Goal: Information Seeking & Learning: Learn about a topic

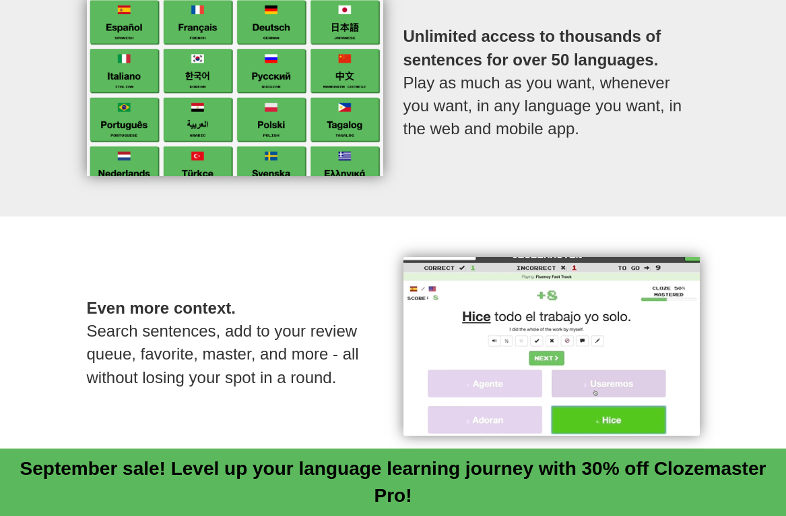
scroll to position [852, 0]
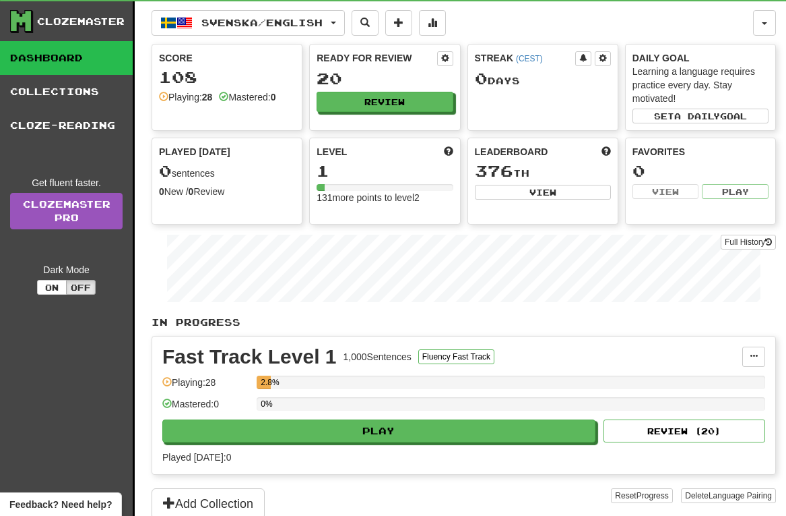
scroll to position [25, 0]
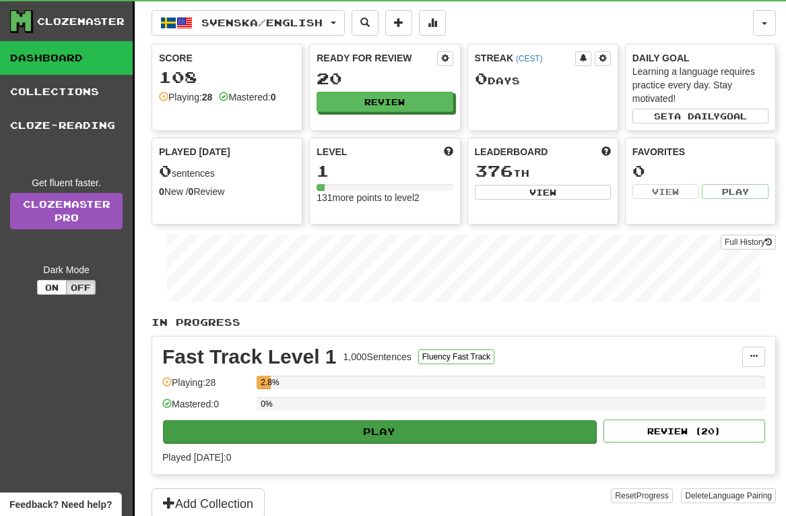
click at [321, 430] on button "Play" at bounding box center [379, 431] width 433 height 23
select select "**"
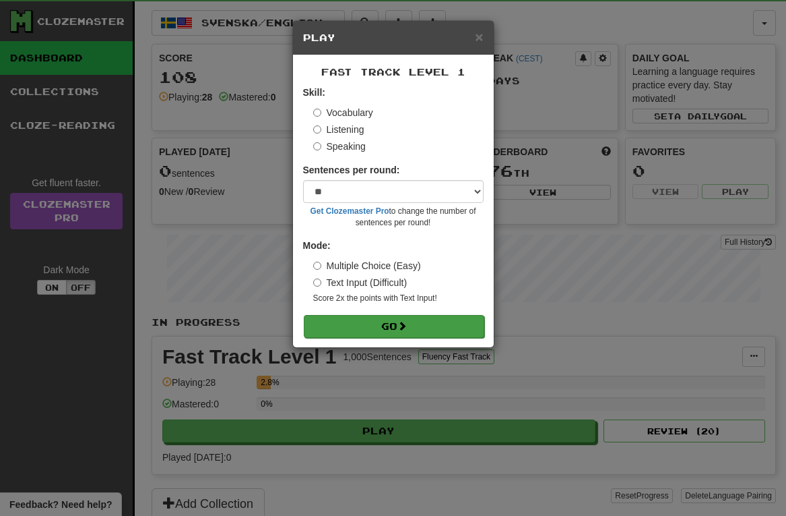
click at [413, 327] on button "Go" at bounding box center [394, 326] width 181 height 23
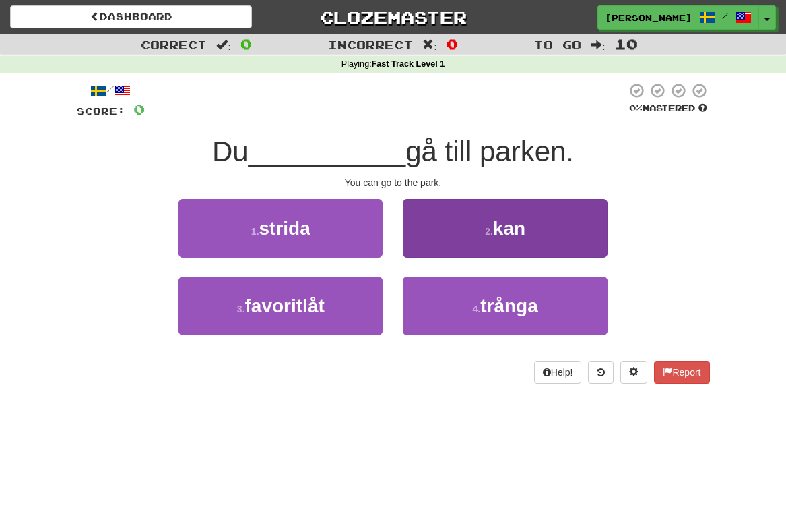
click at [515, 226] on span "kan" at bounding box center [509, 228] width 32 height 21
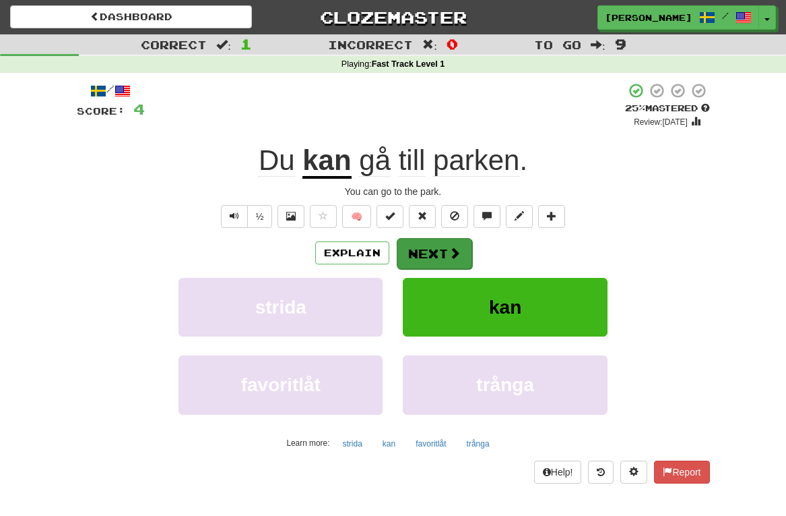
click at [437, 257] on button "Next" at bounding box center [434, 253] width 75 height 31
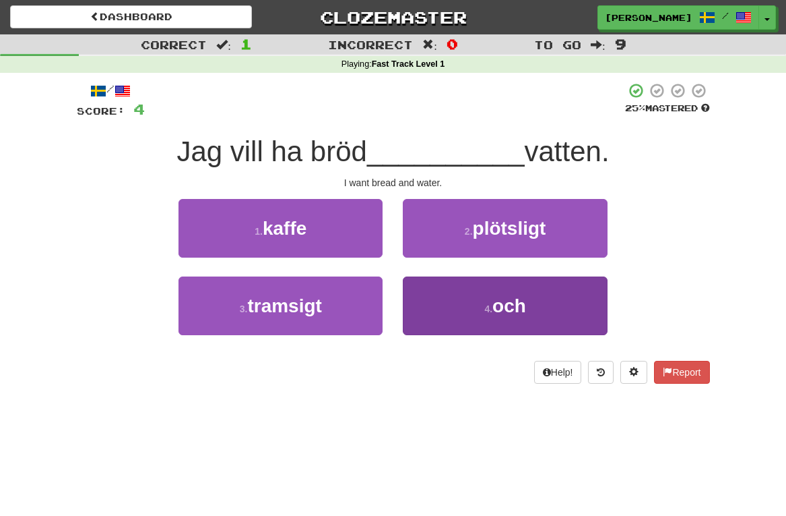
click at [496, 299] on span "och" at bounding box center [510, 305] width 34 height 21
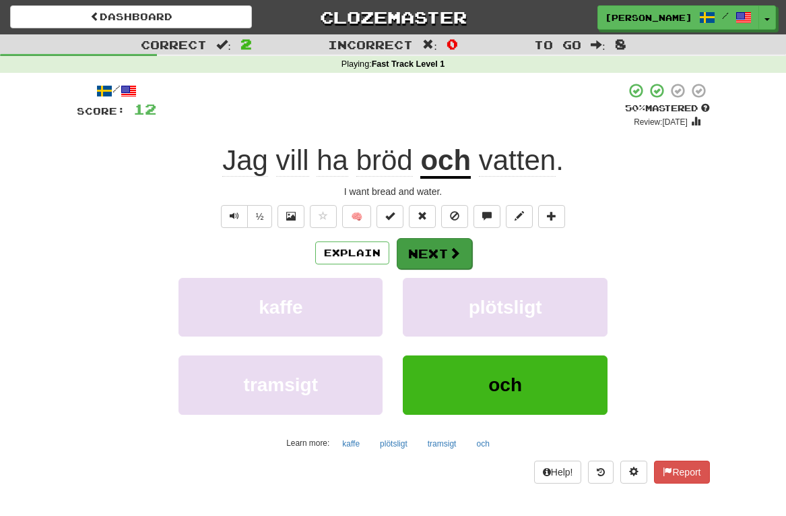
click at [425, 251] on button "Next" at bounding box center [434, 253] width 75 height 31
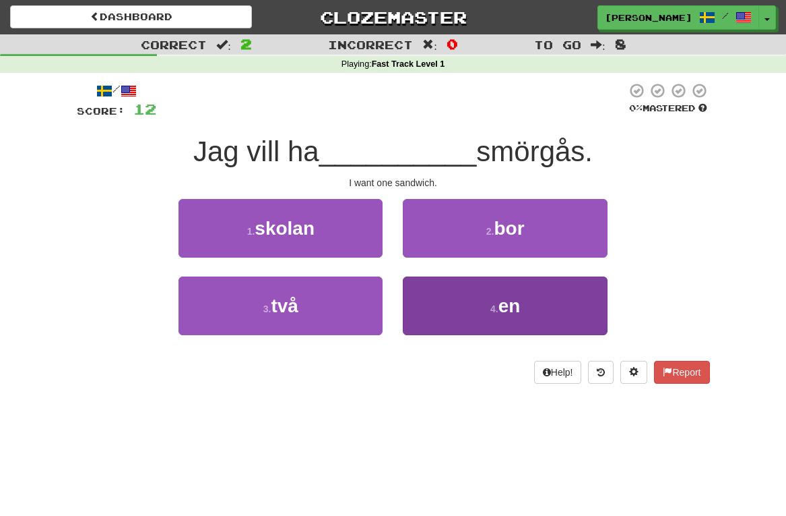
click at [499, 312] on span "en" at bounding box center [510, 305] width 22 height 21
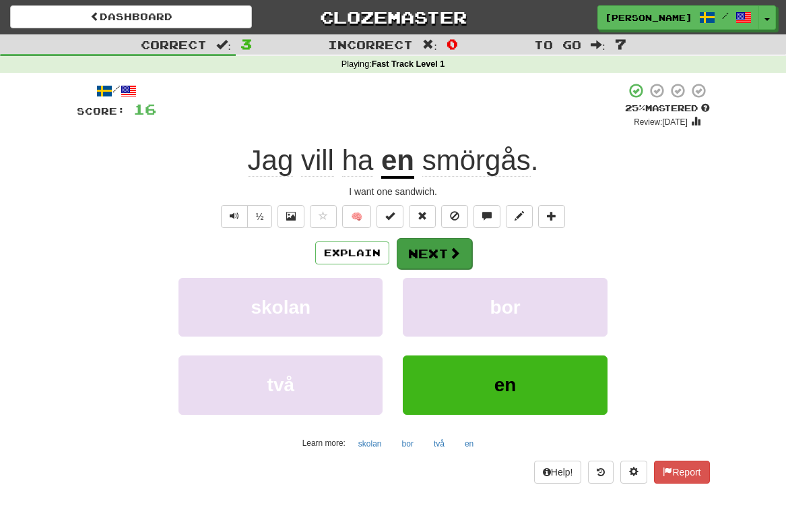
click at [443, 255] on button "Next" at bounding box center [434, 253] width 75 height 31
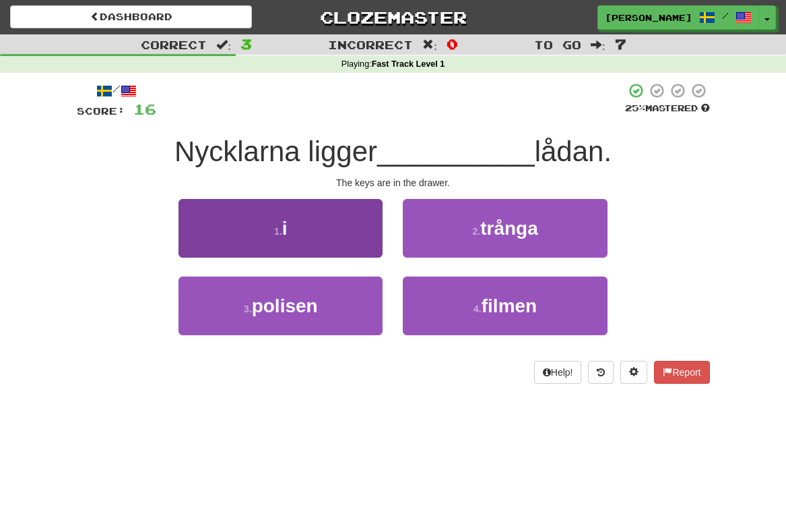
click at [322, 224] on button "1 . i" at bounding box center [281, 228] width 204 height 59
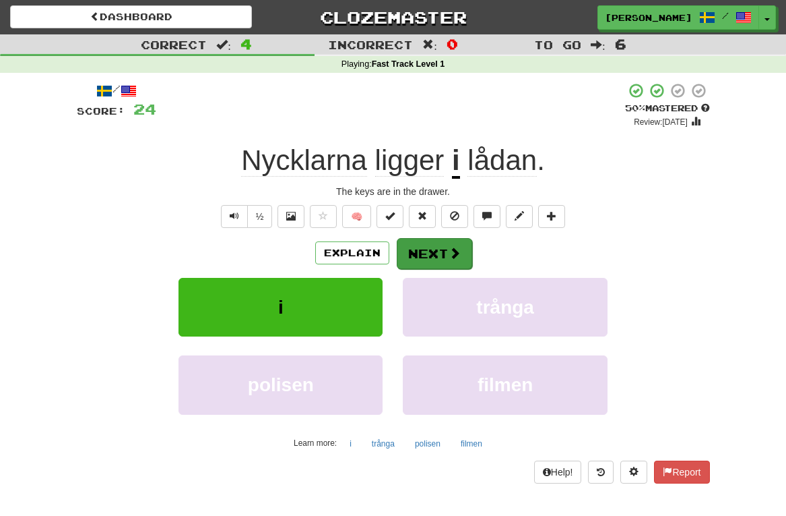
click at [443, 253] on button "Next" at bounding box center [434, 253] width 75 height 31
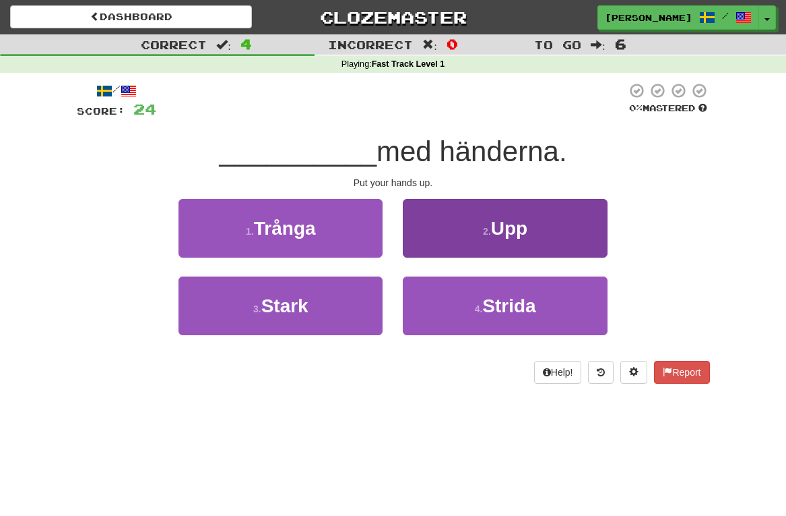
click at [492, 221] on span "Upp" at bounding box center [509, 228] width 36 height 21
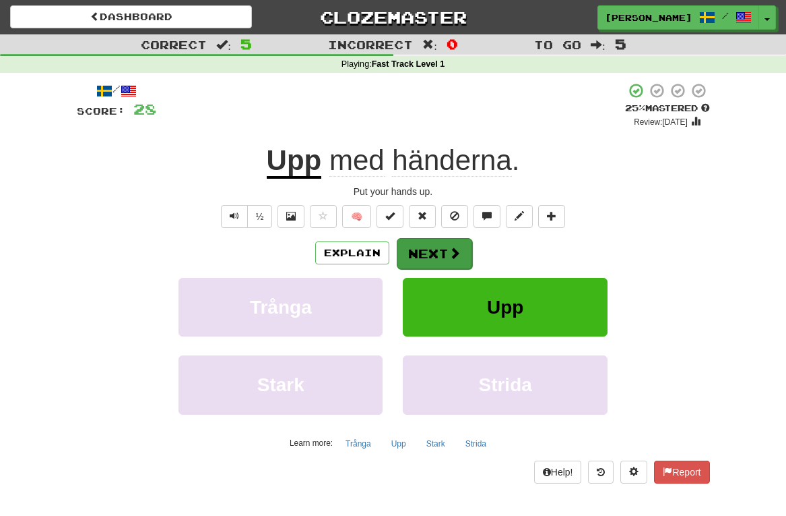
click at [421, 258] on button "Next" at bounding box center [434, 253] width 75 height 31
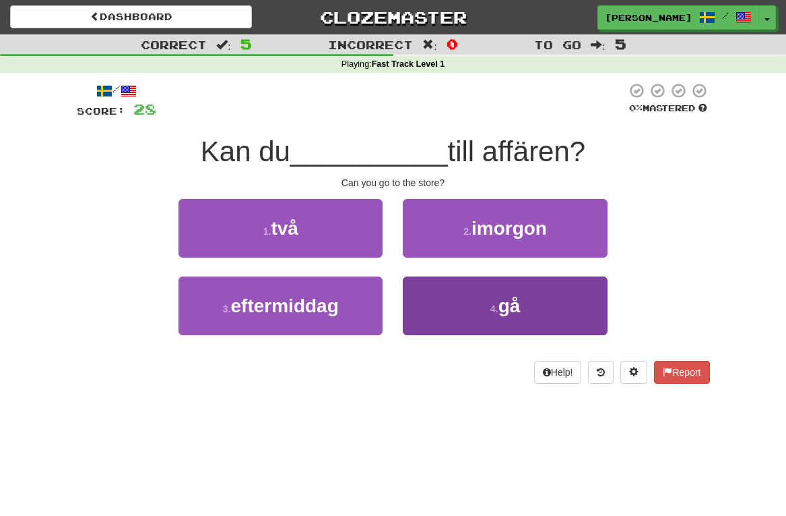
click at [491, 313] on button "4 . gå" at bounding box center [505, 305] width 204 height 59
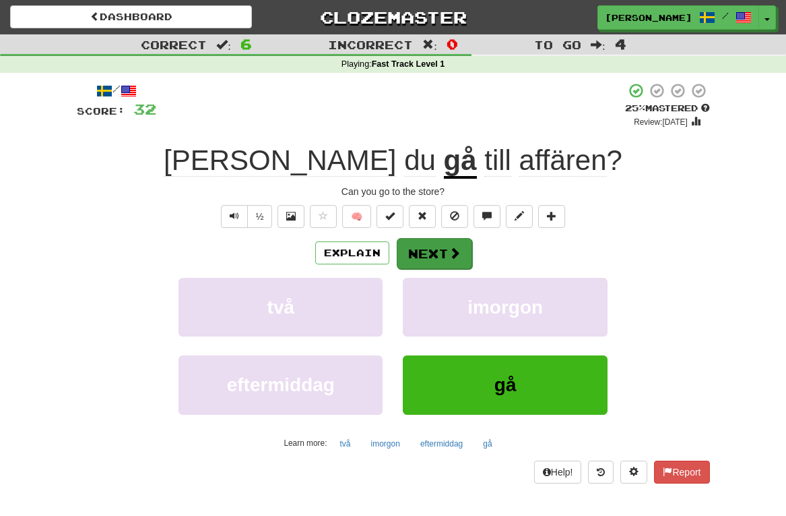
click at [416, 256] on button "Next" at bounding box center [434, 253] width 75 height 31
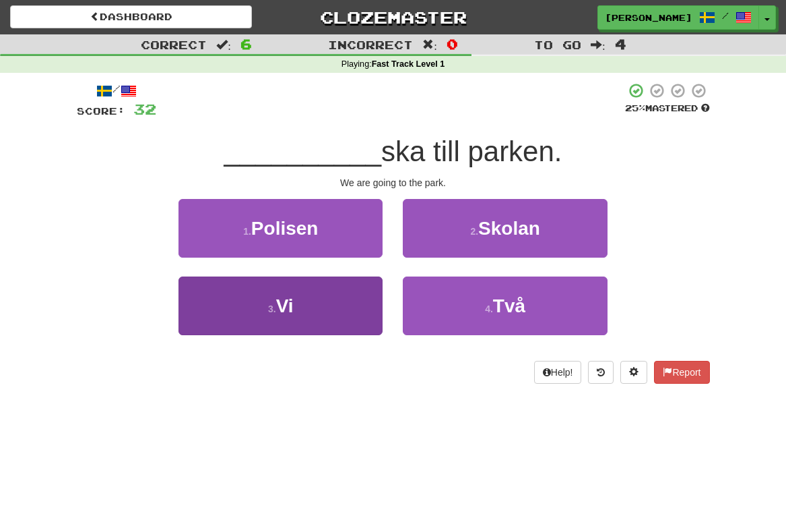
click at [334, 315] on button "3 . Vi" at bounding box center [281, 305] width 204 height 59
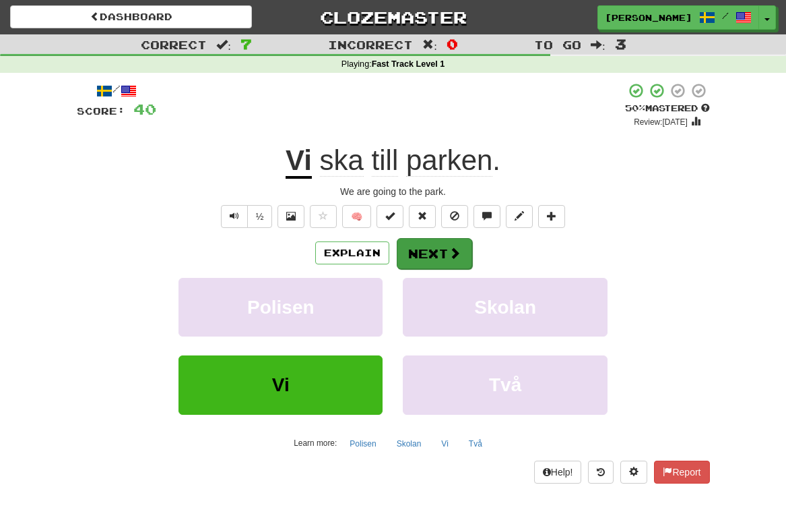
click at [433, 259] on button "Next" at bounding box center [434, 253] width 75 height 31
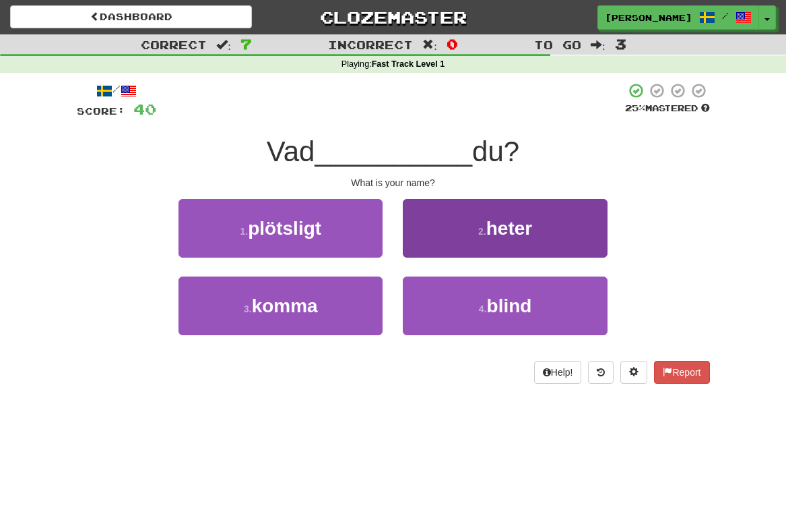
click at [547, 225] on button "2 . heter" at bounding box center [505, 228] width 204 height 59
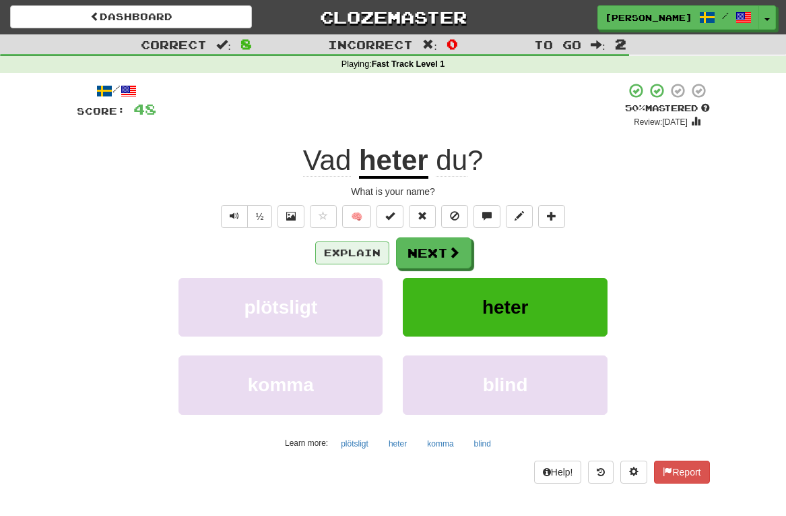
click at [367, 253] on button "Explain" at bounding box center [352, 252] width 74 height 23
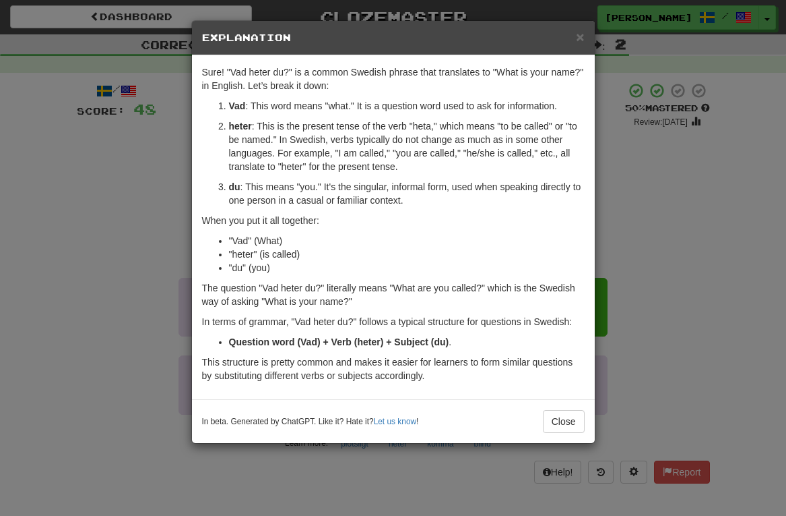
click at [123, 304] on div "× Explanation Sure! "Vad heter du?" is a common Swedish phrase that translates …" at bounding box center [393, 258] width 786 height 516
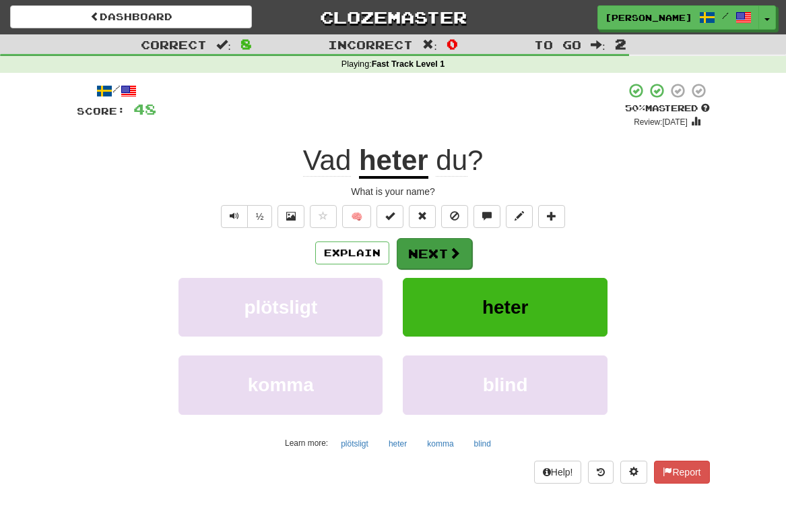
click at [422, 250] on button "Next" at bounding box center [434, 253] width 75 height 31
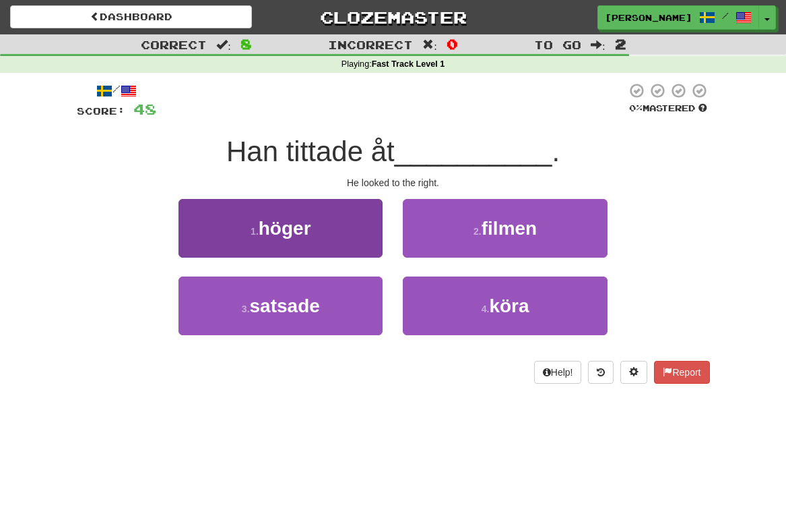
click at [314, 233] on button "1 . höger" at bounding box center [281, 228] width 204 height 59
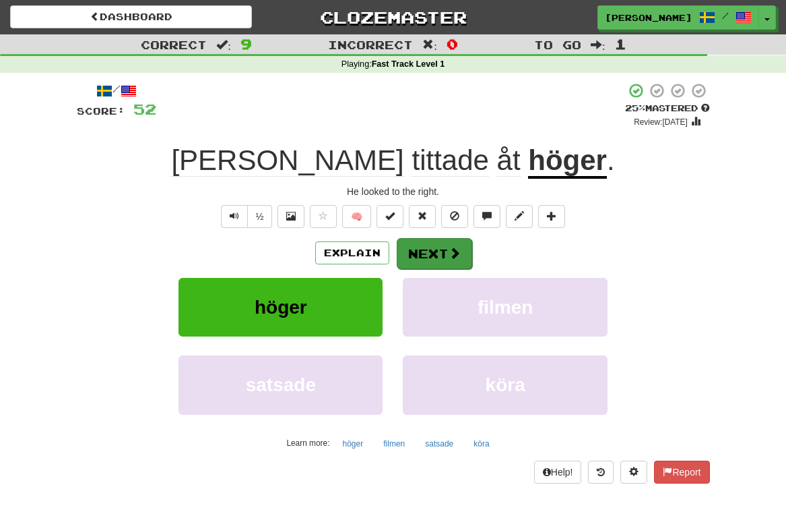
click at [432, 254] on button "Next" at bounding box center [434, 253] width 75 height 31
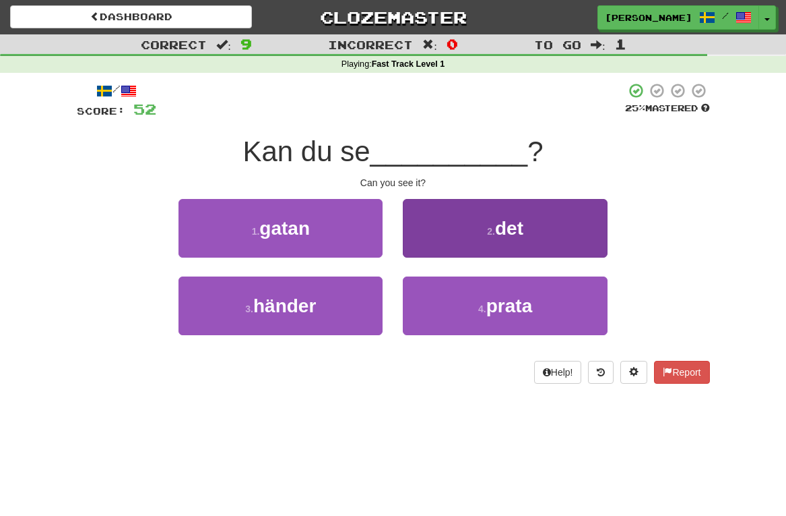
click at [437, 228] on button "2 . det" at bounding box center [505, 228] width 204 height 59
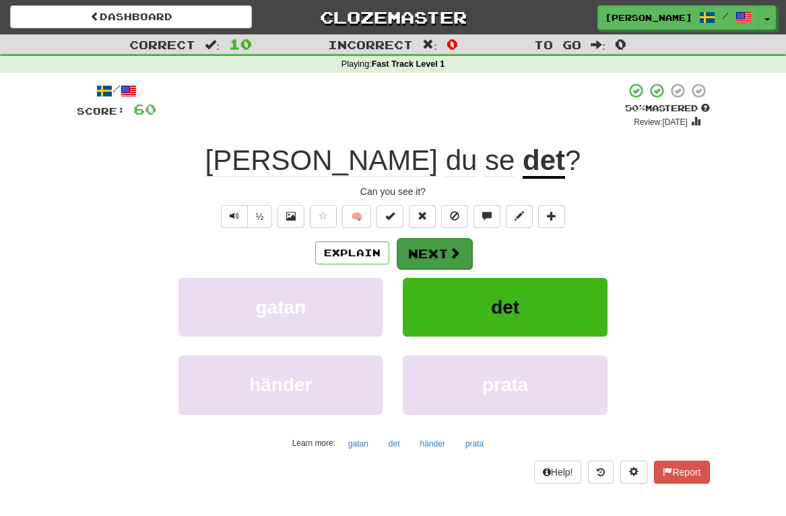
click at [433, 253] on button "Next" at bounding box center [434, 253] width 75 height 31
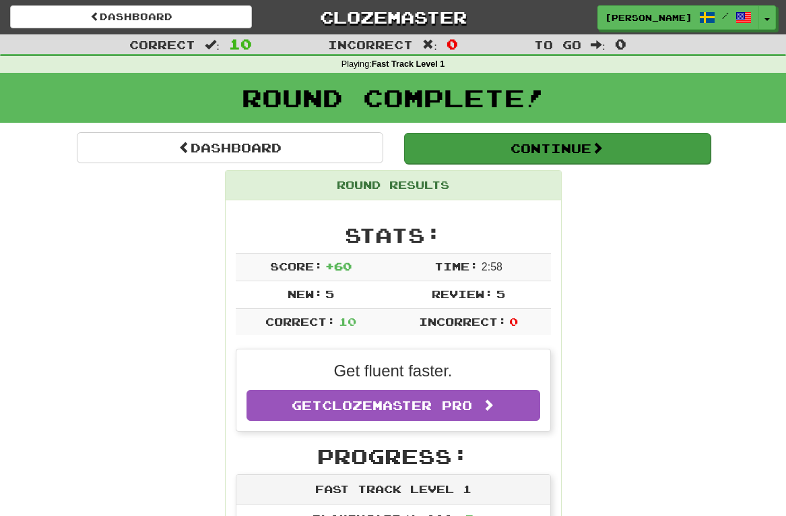
click at [573, 149] on button "Continue" at bounding box center [557, 148] width 307 height 31
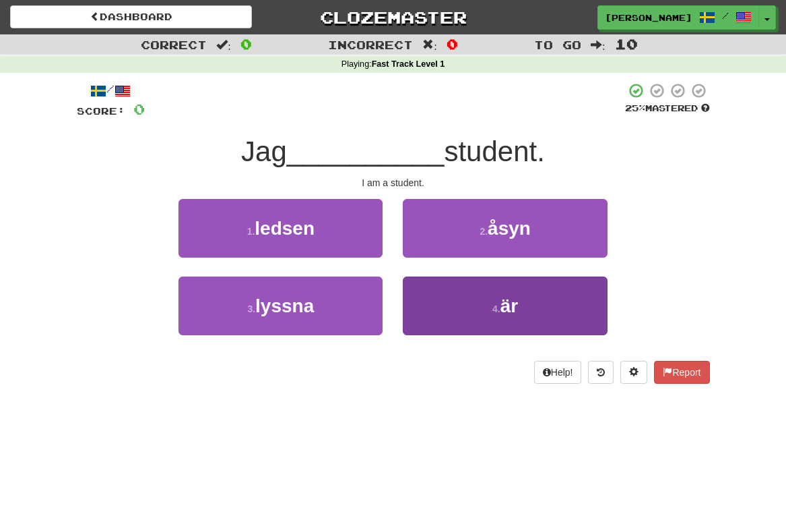
click at [512, 299] on span "är" at bounding box center [510, 305] width 18 height 21
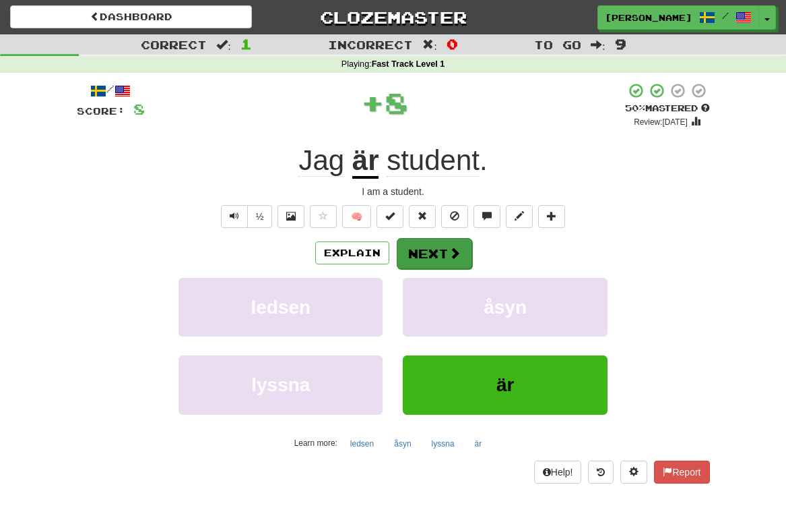
click at [437, 253] on button "Next" at bounding box center [434, 253] width 75 height 31
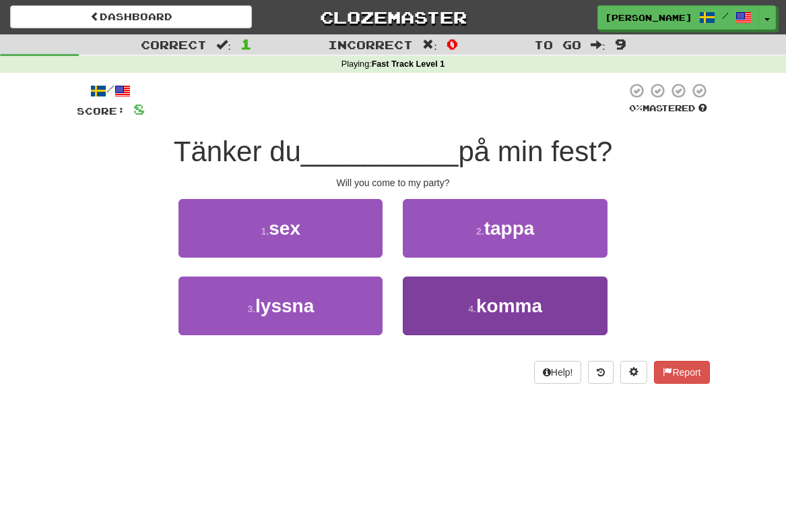
click at [491, 317] on button "4 . komma" at bounding box center [505, 305] width 204 height 59
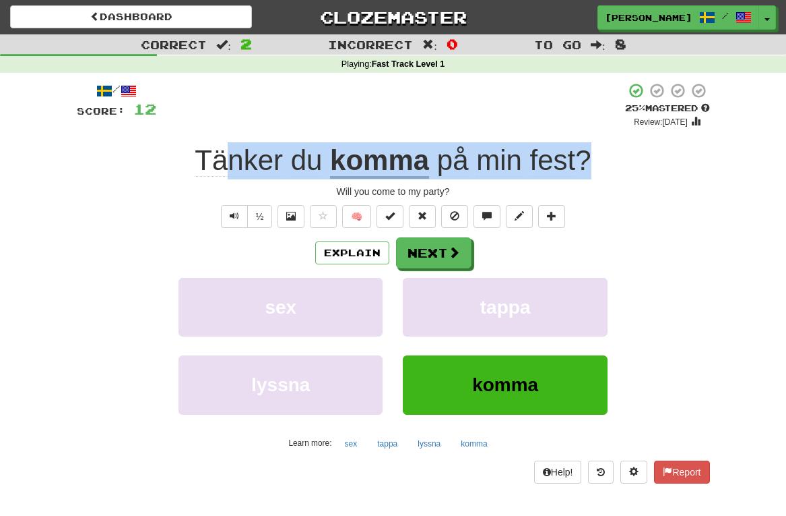
drag, startPoint x: 591, startPoint y: 158, endPoint x: 222, endPoint y: 161, distance: 368.6
click at [222, 161] on div "Tänker du komma på min fest ?" at bounding box center [393, 160] width 633 height 37
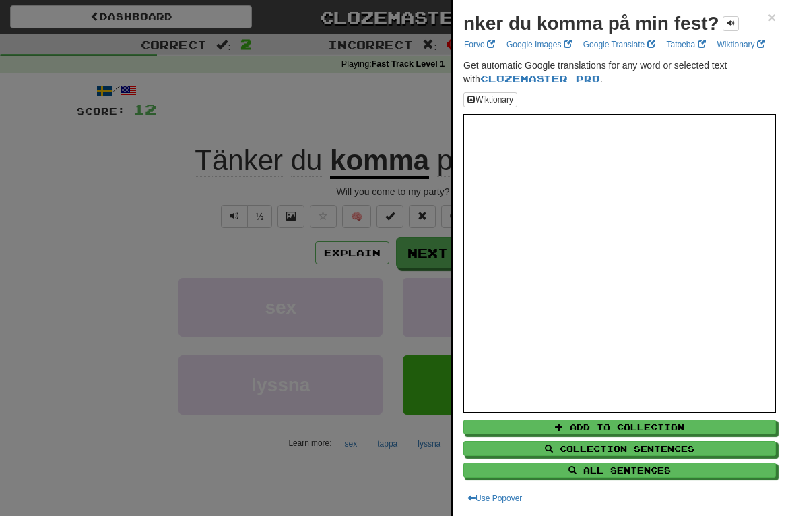
click at [175, 171] on div at bounding box center [393, 258] width 786 height 516
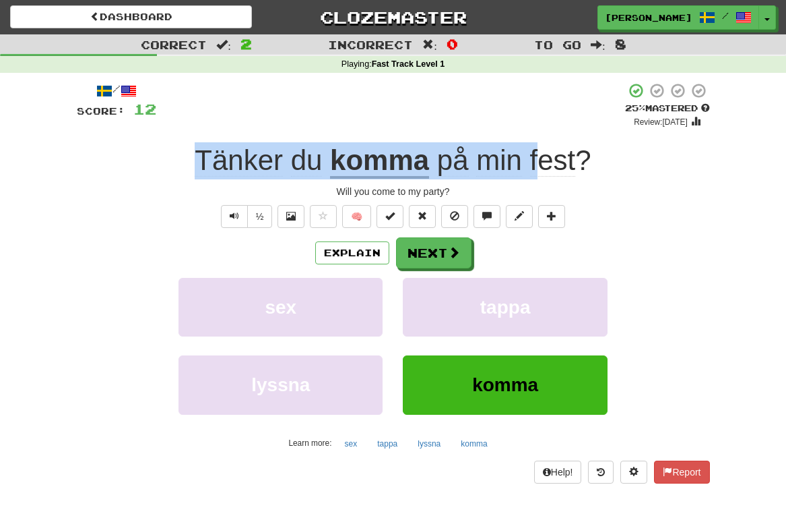
drag, startPoint x: 191, startPoint y: 154, endPoint x: 545, endPoint y: 176, distance: 353.8
click at [545, 176] on div "Tänker du komma på min fest ?" at bounding box center [393, 160] width 633 height 37
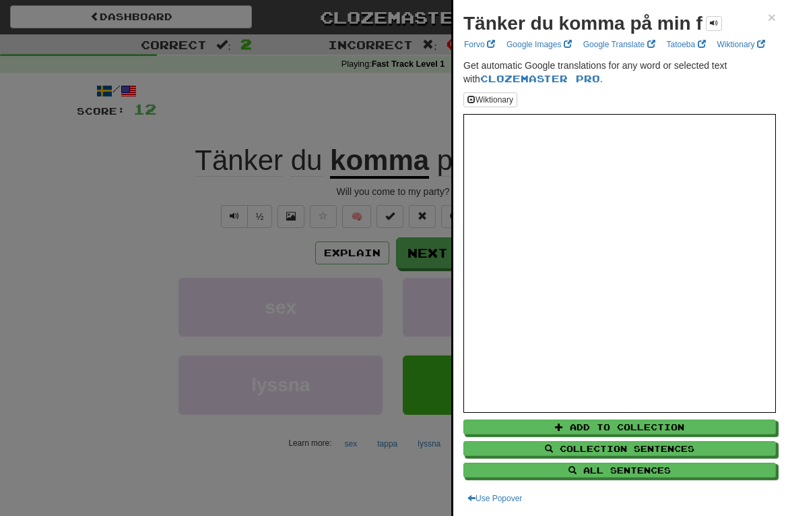
click at [325, 112] on div at bounding box center [393, 258] width 786 height 516
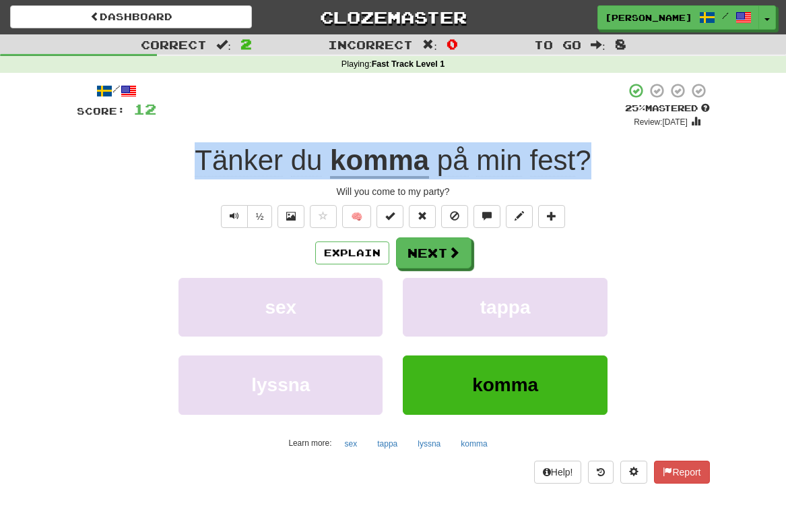
drag, startPoint x: 193, startPoint y: 150, endPoint x: 608, endPoint y: 156, distance: 414.5
click at [608, 156] on div "Tänker du komma på min fest ?" at bounding box center [393, 160] width 633 height 37
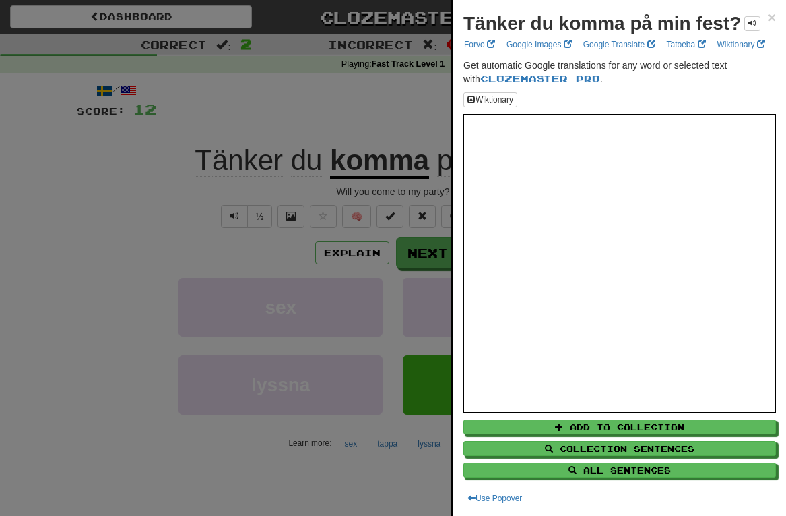
click at [177, 206] on div at bounding box center [393, 258] width 786 height 516
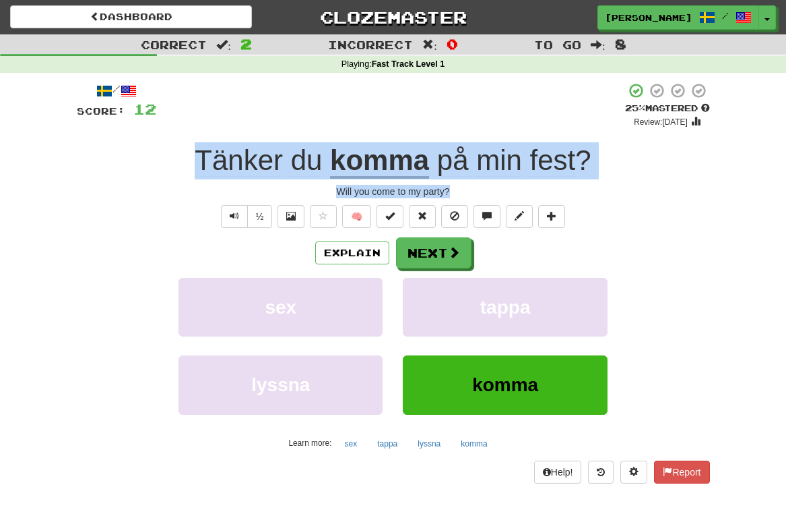
drag, startPoint x: 200, startPoint y: 167, endPoint x: 472, endPoint y: 183, distance: 272.7
click at [472, 183] on div "/ Score: 12 + 4 25 % Mastered Review: 2025-09-22 Tänker du komma på min fest ? …" at bounding box center [393, 282] width 633 height 400
copy div "Tänker du komma på min fest ? Will you come to my party?"
click at [418, 255] on button "Next" at bounding box center [434, 253] width 75 height 31
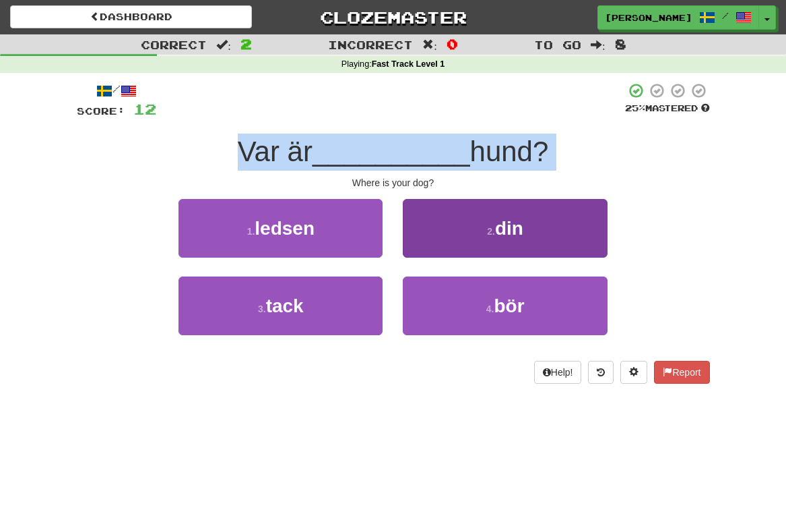
click at [487, 221] on button "2 . din" at bounding box center [505, 228] width 204 height 59
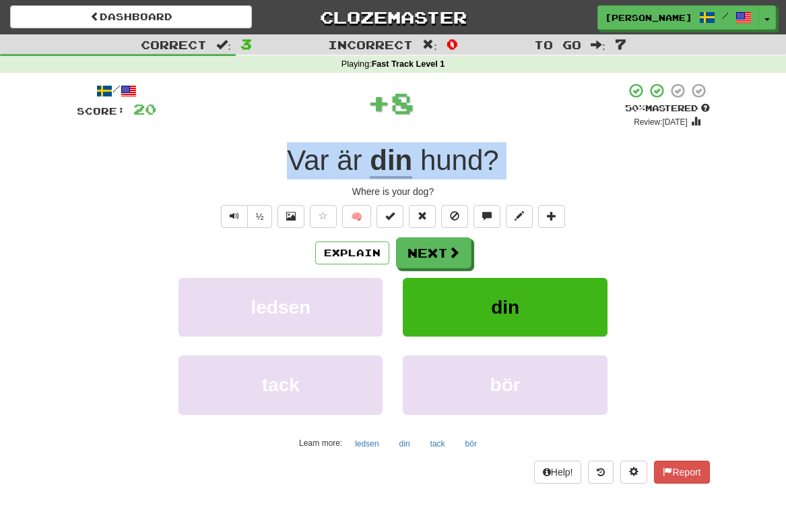
click at [478, 319] on button "din" at bounding box center [505, 307] width 204 height 59
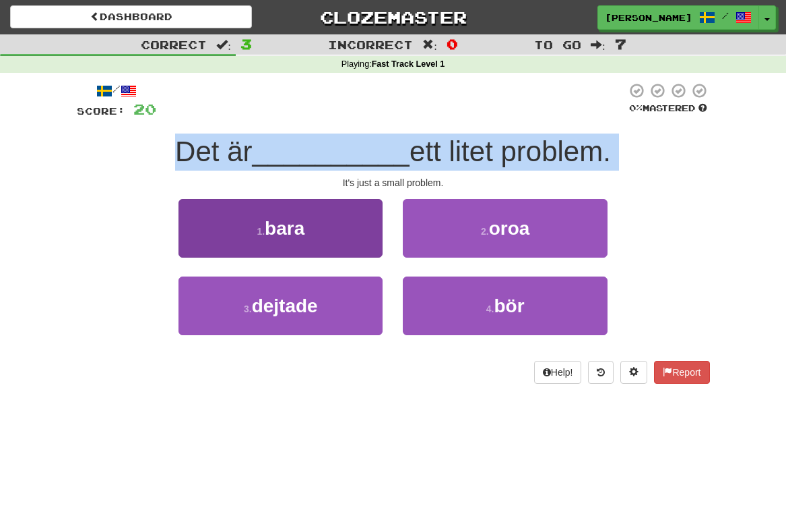
click at [324, 237] on button "1 . bara" at bounding box center [281, 228] width 204 height 59
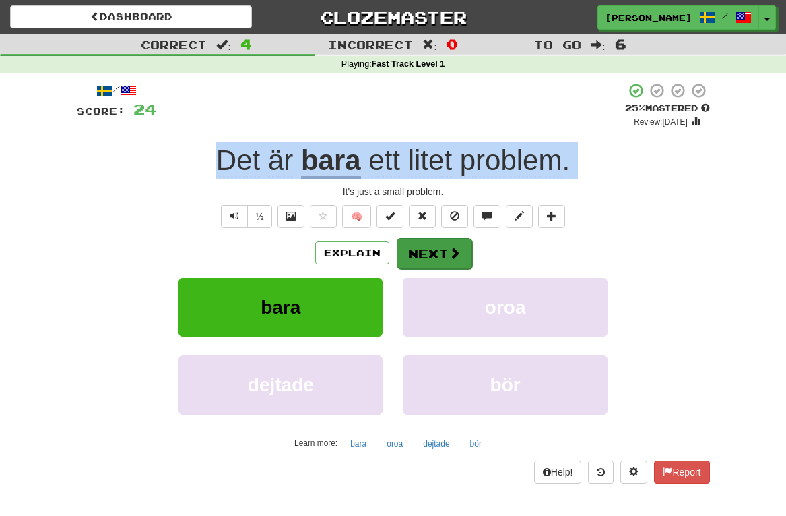
click at [421, 253] on button "Next" at bounding box center [434, 253] width 75 height 31
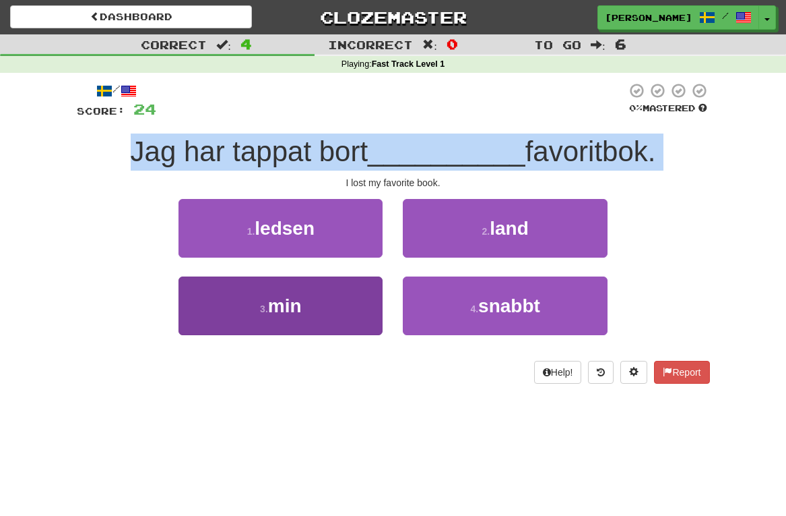
click at [310, 317] on button "3 . min" at bounding box center [281, 305] width 204 height 59
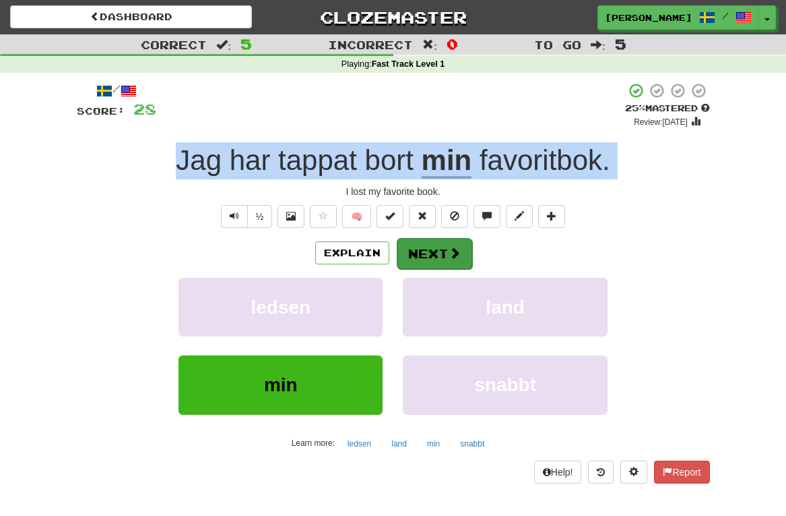
click at [429, 251] on button "Next" at bounding box center [434, 253] width 75 height 31
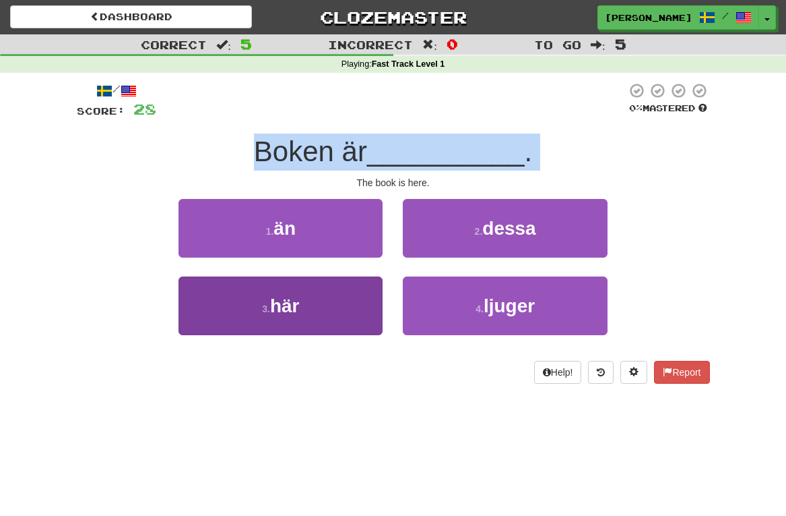
click at [311, 303] on button "3 . här" at bounding box center [281, 305] width 204 height 59
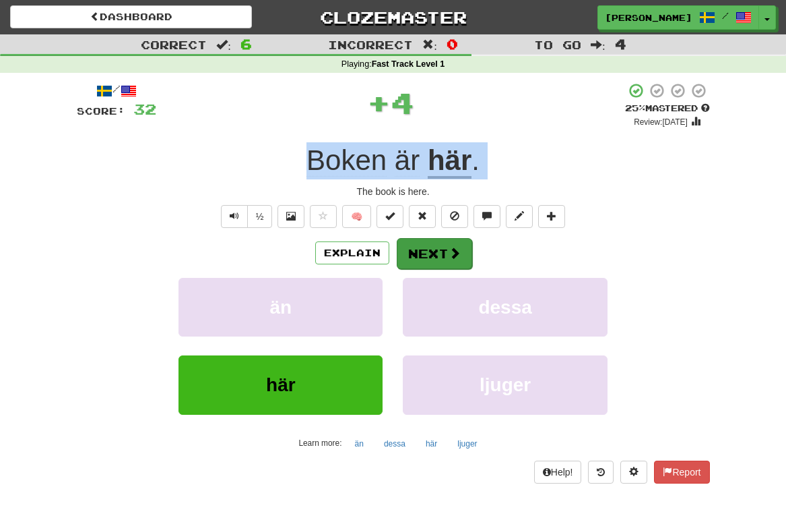
click at [454, 247] on span at bounding box center [455, 253] width 12 height 12
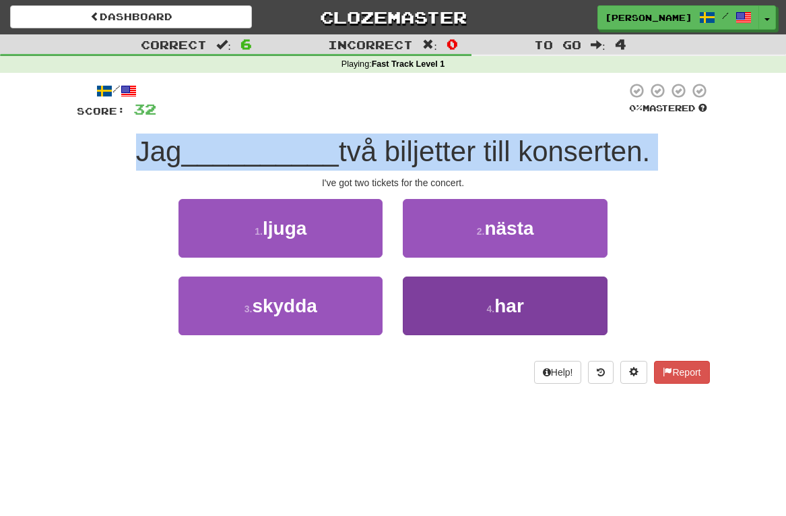
click at [471, 307] on button "4 . har" at bounding box center [505, 305] width 204 height 59
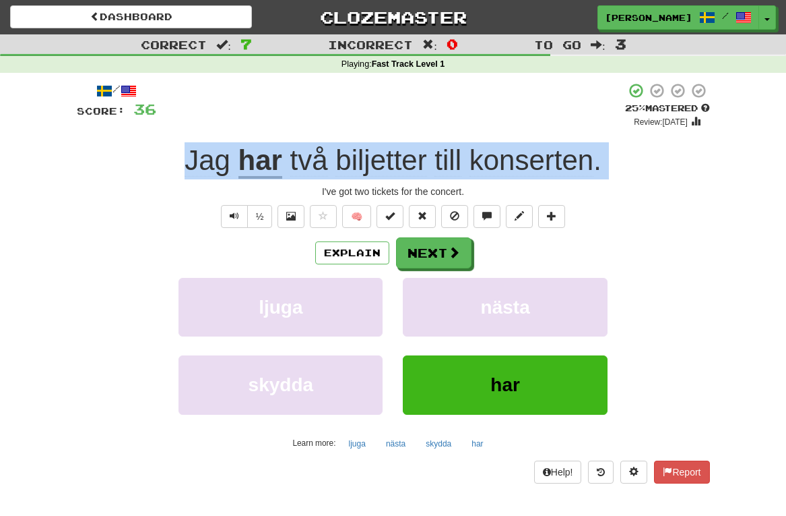
click at [532, 162] on span "konserten" at bounding box center [532, 160] width 124 height 32
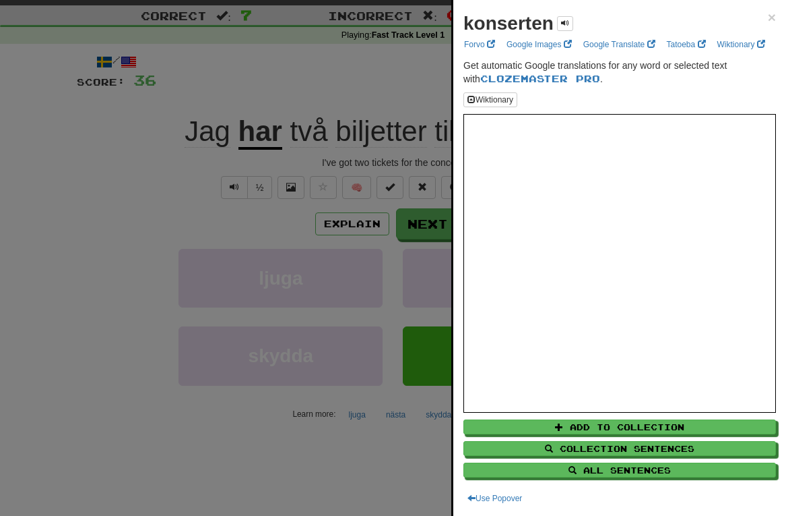
scroll to position [31, 0]
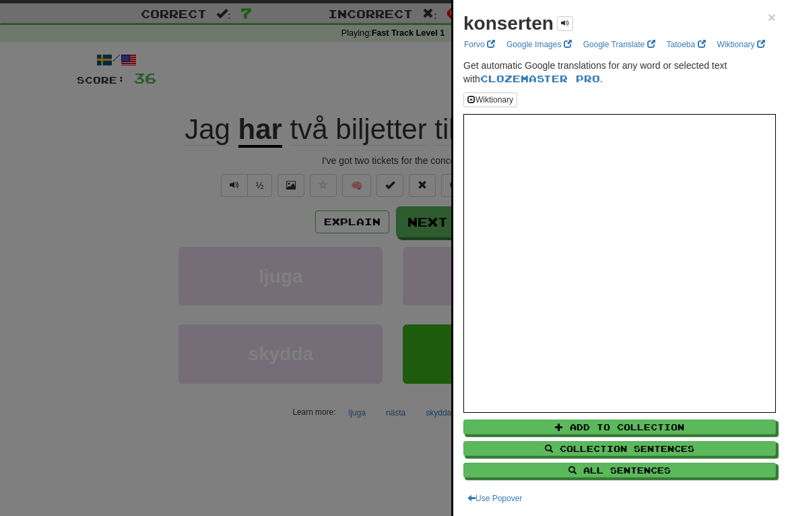
click at [414, 226] on div at bounding box center [393, 258] width 786 height 516
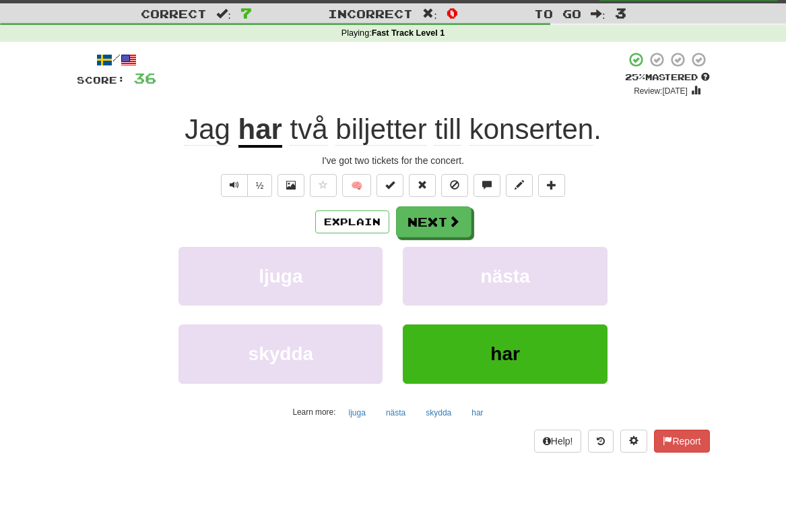
click at [414, 226] on button "Next" at bounding box center [433, 221] width 75 height 31
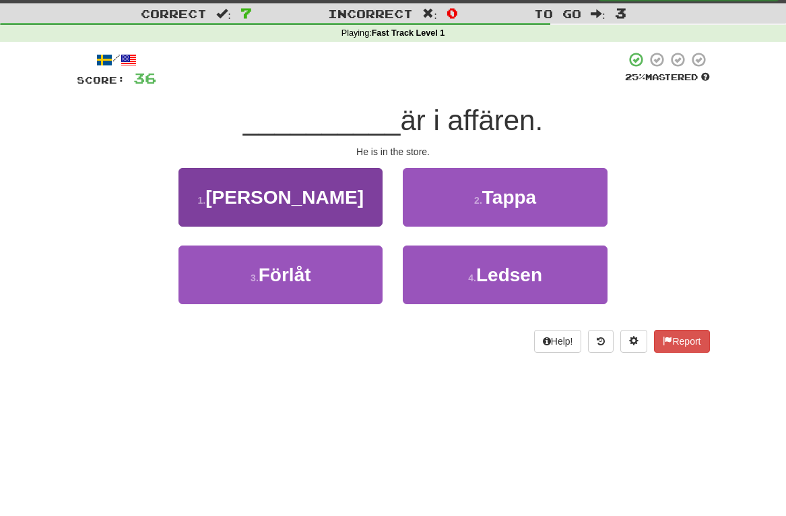
click at [321, 201] on button "1 . Han" at bounding box center [281, 197] width 204 height 59
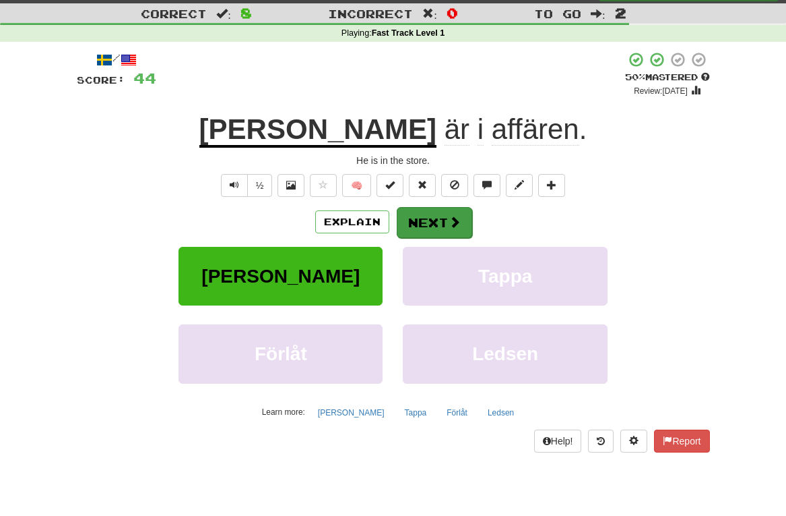
click at [447, 218] on button "Next" at bounding box center [434, 222] width 75 height 31
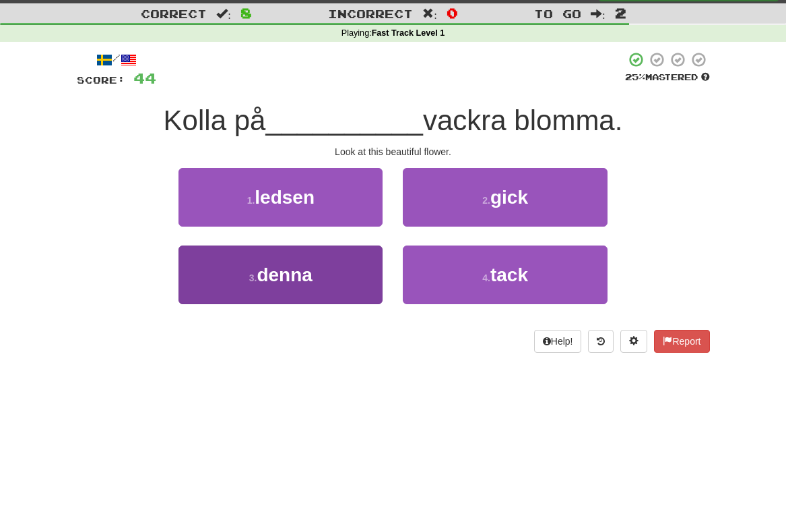
click at [327, 282] on button "3 . denna" at bounding box center [281, 274] width 204 height 59
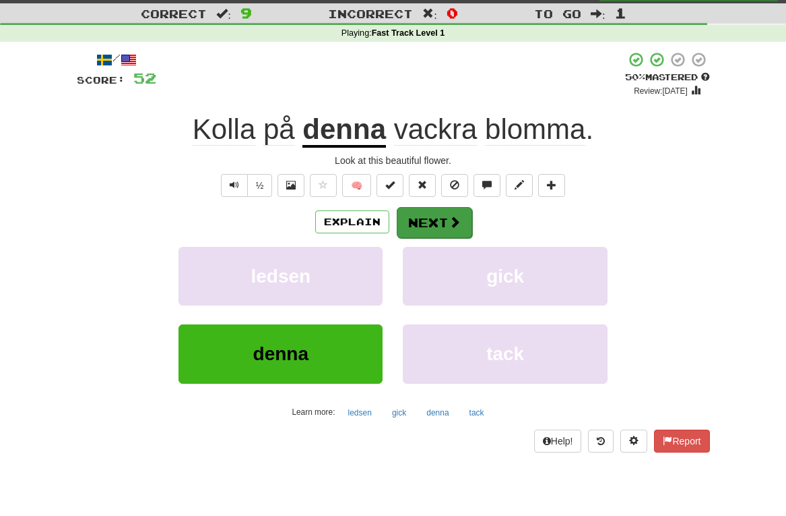
click at [446, 218] on button "Next" at bounding box center [434, 222] width 75 height 31
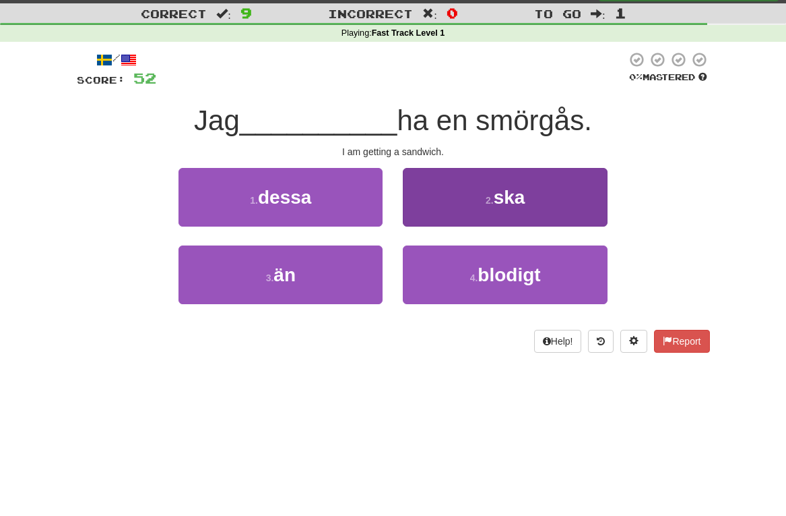
click at [481, 195] on button "2 . ska" at bounding box center [505, 197] width 204 height 59
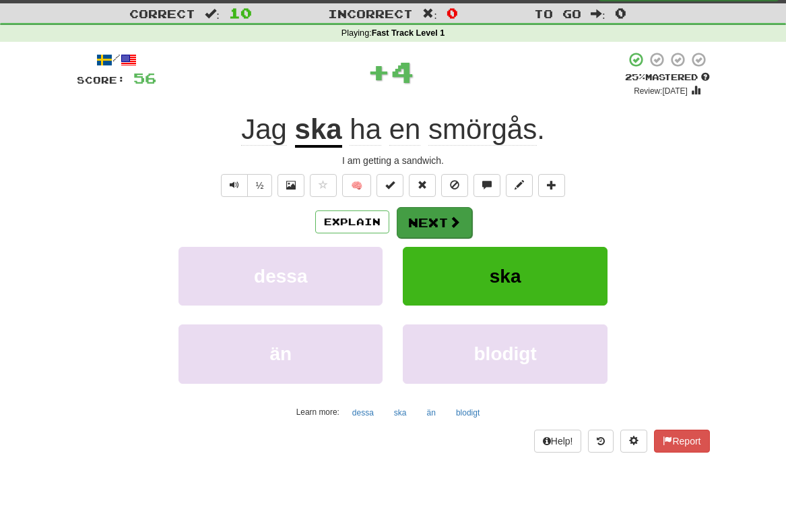
click at [439, 223] on button "Next" at bounding box center [434, 222] width 75 height 31
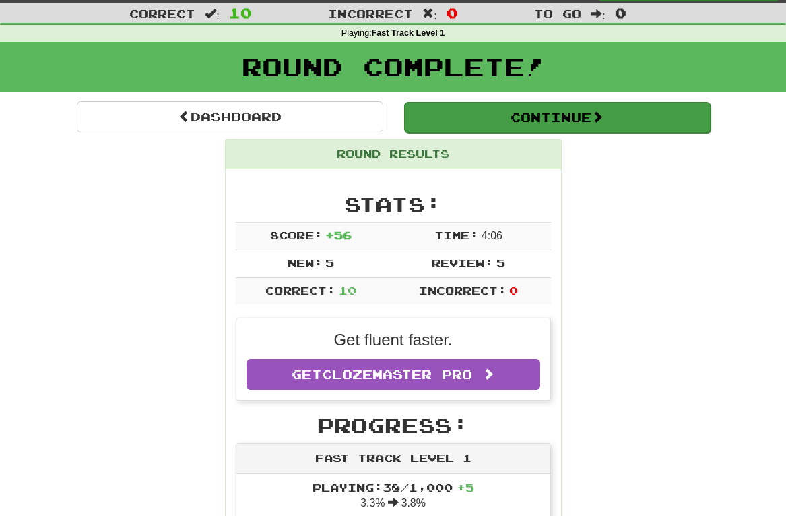
click at [638, 119] on button "Continue" at bounding box center [557, 117] width 307 height 31
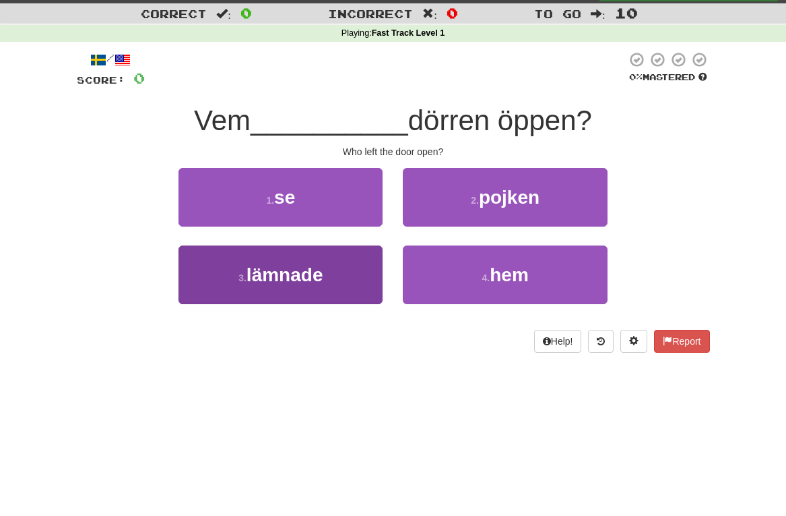
click at [279, 286] on button "3 . lämnade" at bounding box center [281, 274] width 204 height 59
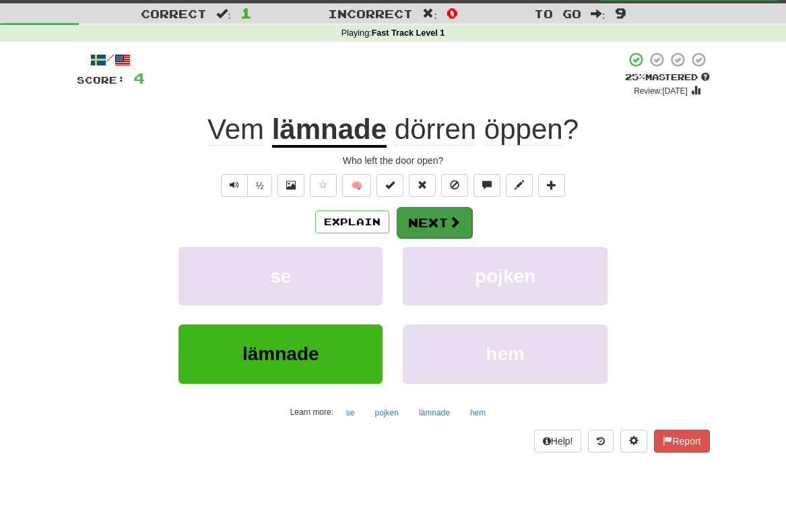
click at [443, 229] on button "Next" at bounding box center [434, 222] width 75 height 31
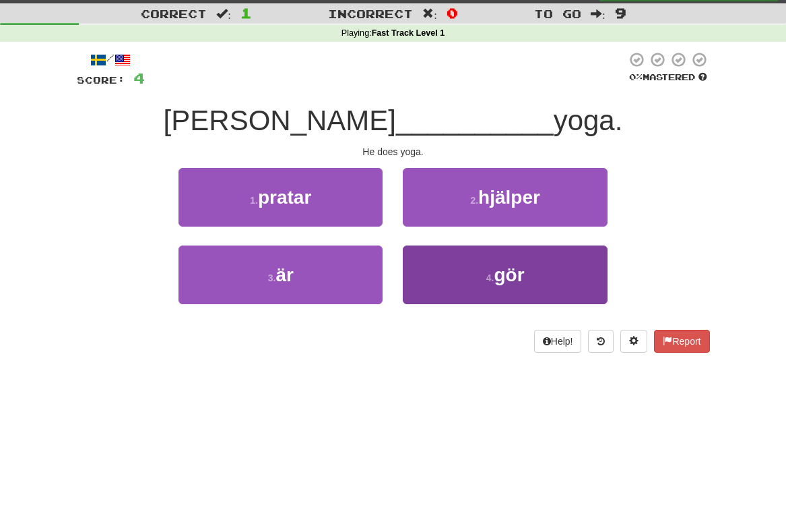
click at [516, 288] on button "4 . gör" at bounding box center [505, 274] width 204 height 59
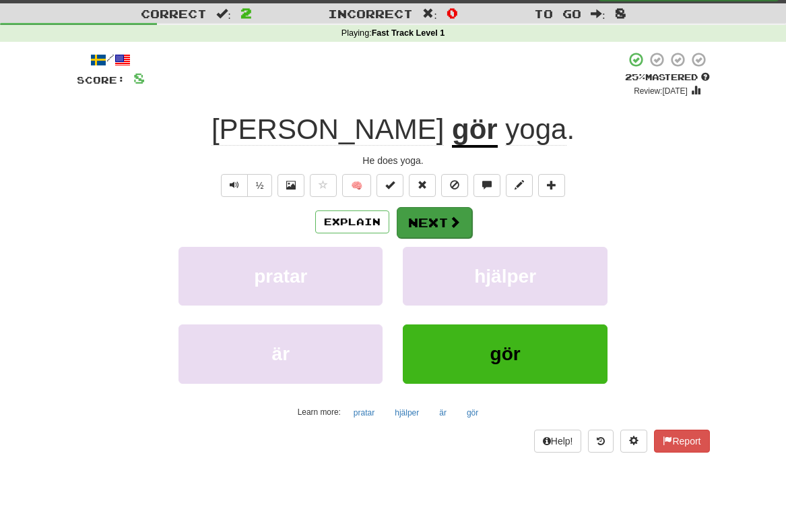
click at [432, 224] on button "Next" at bounding box center [434, 222] width 75 height 31
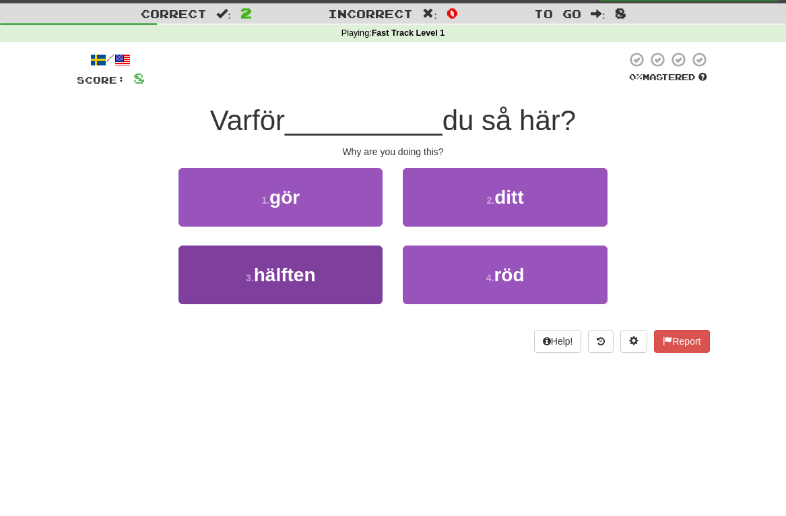
click at [309, 273] on span "hälften" at bounding box center [285, 274] width 62 height 21
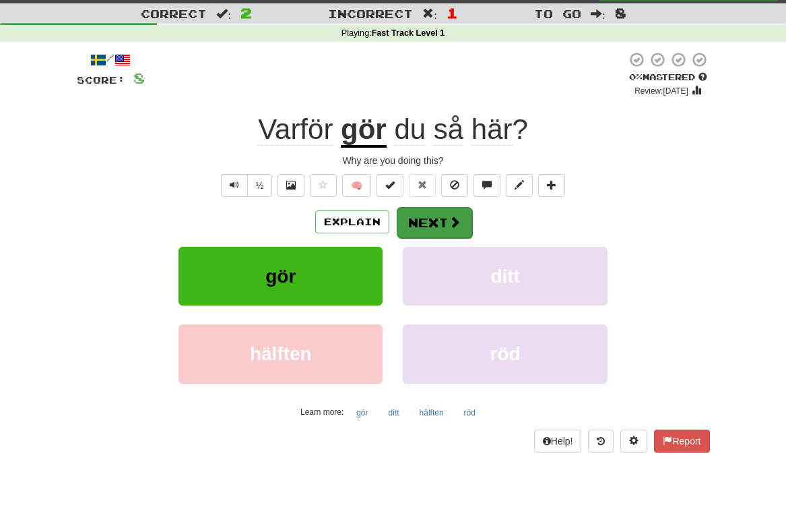
click at [429, 217] on button "Next" at bounding box center [434, 222] width 75 height 31
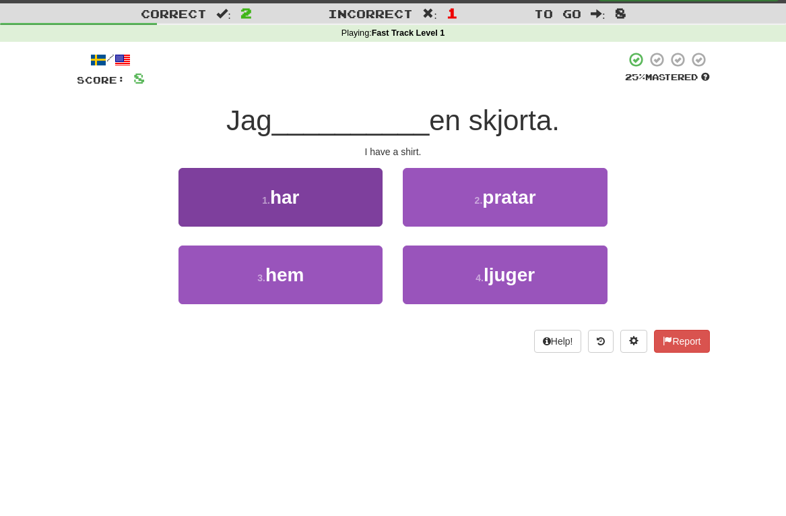
click at [328, 193] on button "1 . har" at bounding box center [281, 197] width 204 height 59
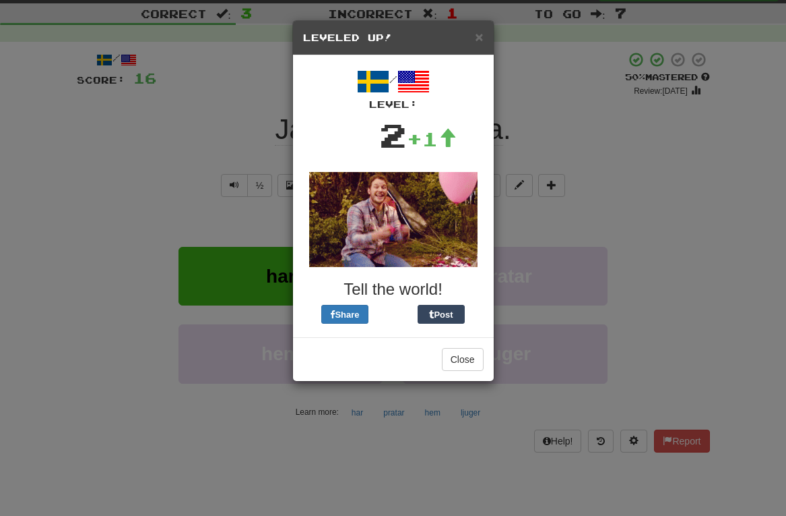
click at [605, 195] on div "× Leveled Up! / Level: 2 +1 Tell the world! Share Post Close" at bounding box center [393, 258] width 786 height 516
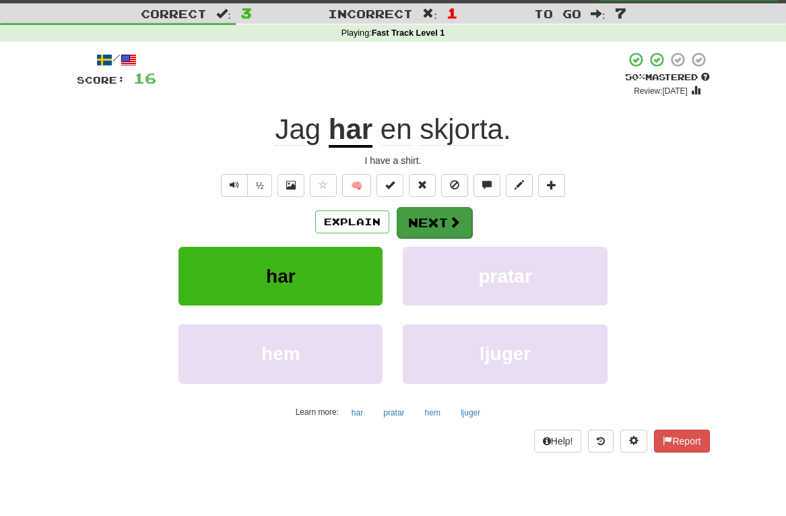
click at [450, 222] on span at bounding box center [455, 222] width 12 height 12
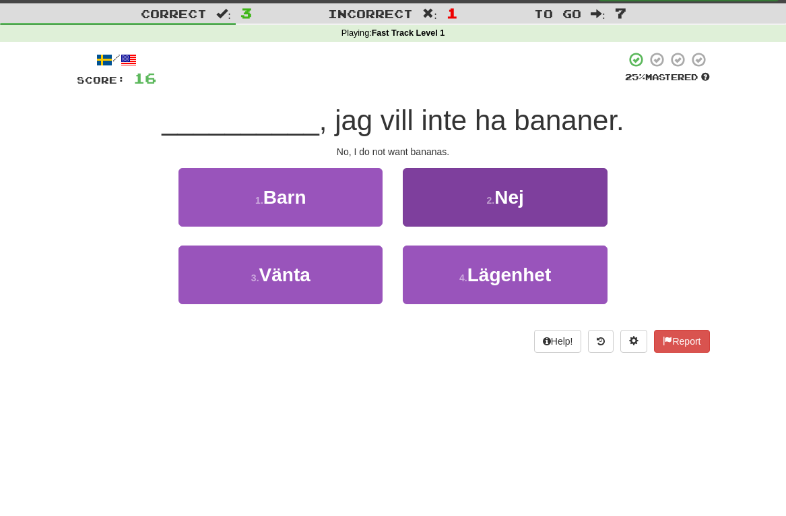
click at [462, 202] on button "2 . Nej" at bounding box center [505, 197] width 204 height 59
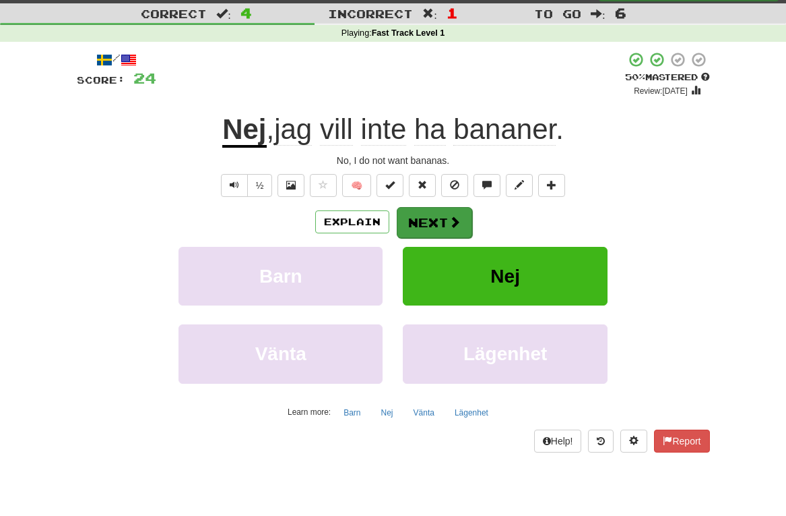
click at [434, 224] on button "Next" at bounding box center [434, 222] width 75 height 31
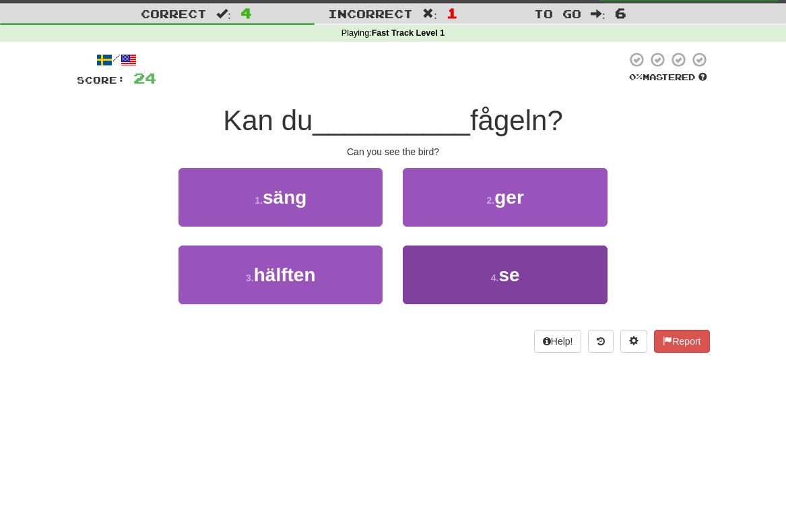
click at [501, 272] on span "se" at bounding box center [509, 274] width 21 height 21
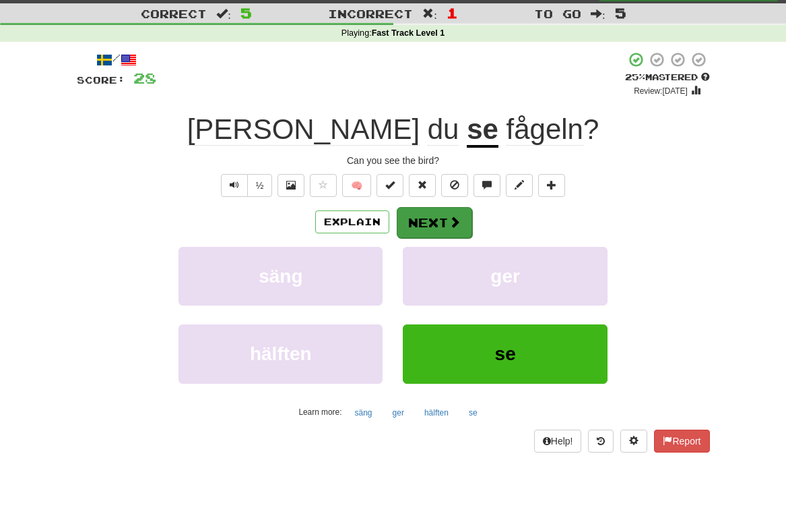
click at [434, 221] on button "Next" at bounding box center [434, 222] width 75 height 31
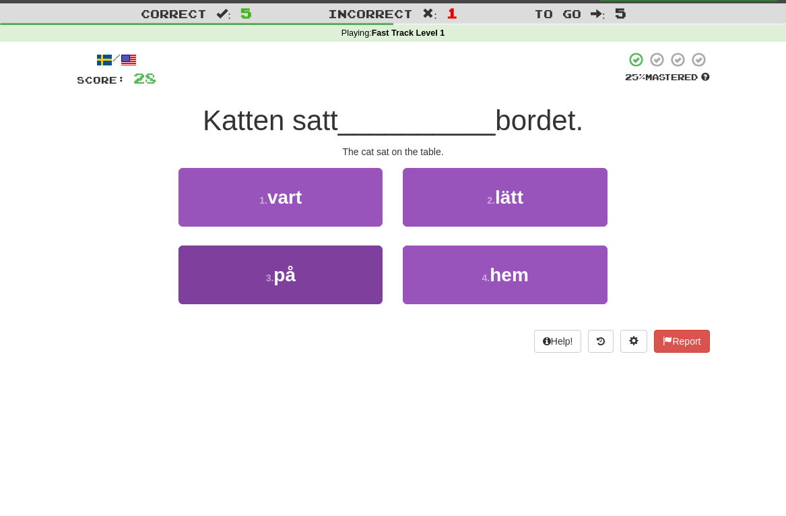
click at [348, 268] on button "3 . på" at bounding box center [281, 274] width 204 height 59
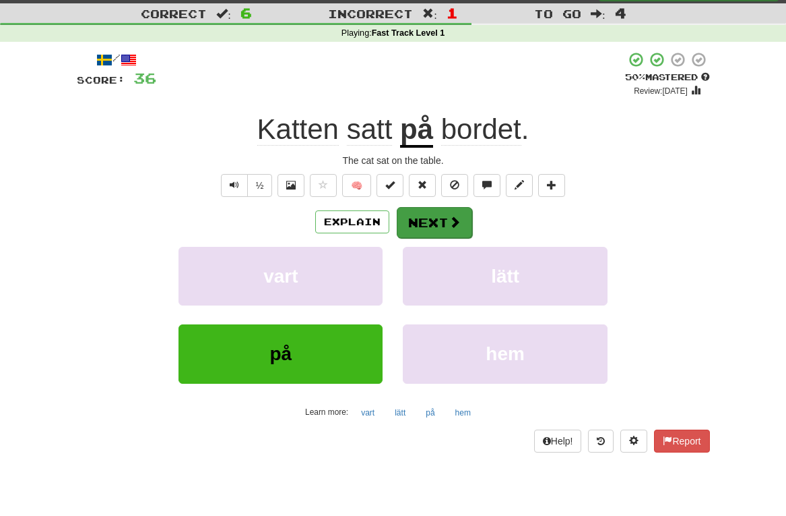
click at [445, 219] on button "Next" at bounding box center [434, 222] width 75 height 31
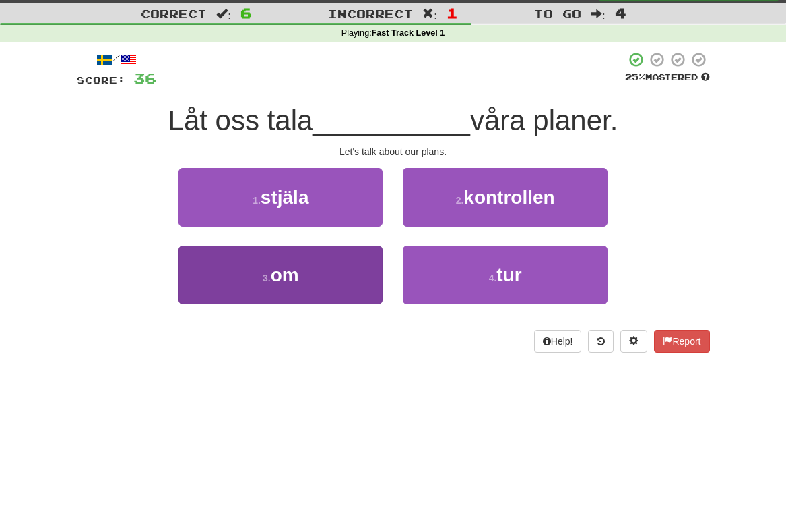
click at [323, 284] on button "3 . om" at bounding box center [281, 274] width 204 height 59
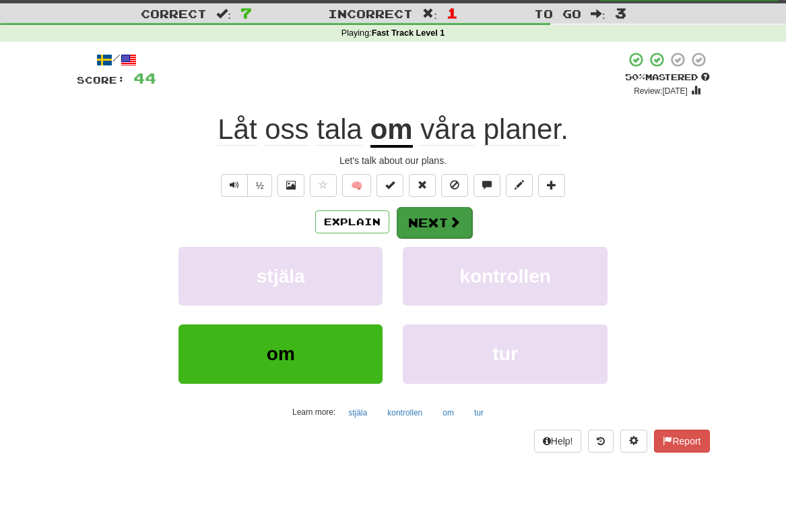
click at [452, 222] on span at bounding box center [455, 222] width 12 height 12
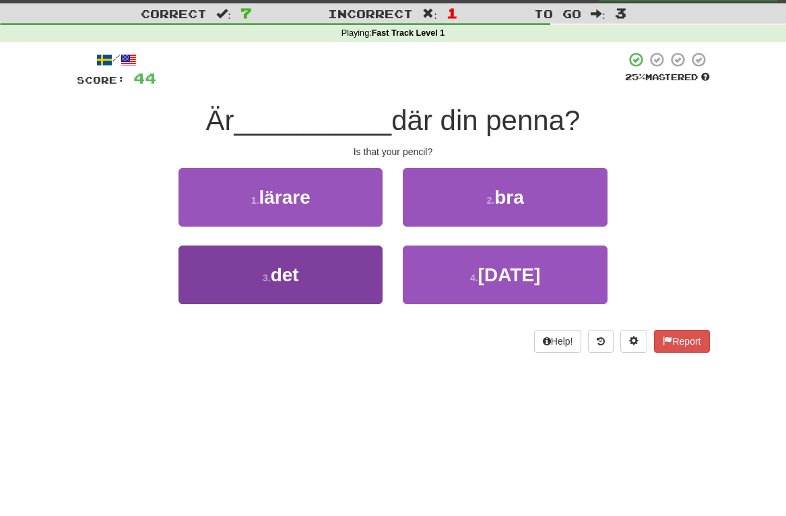
click at [335, 279] on button "3 . det" at bounding box center [281, 274] width 204 height 59
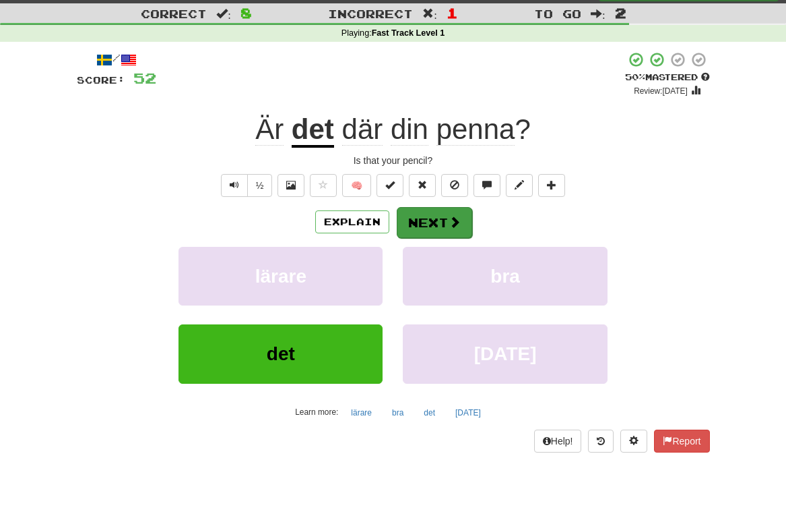
click at [447, 228] on button "Next" at bounding box center [434, 222] width 75 height 31
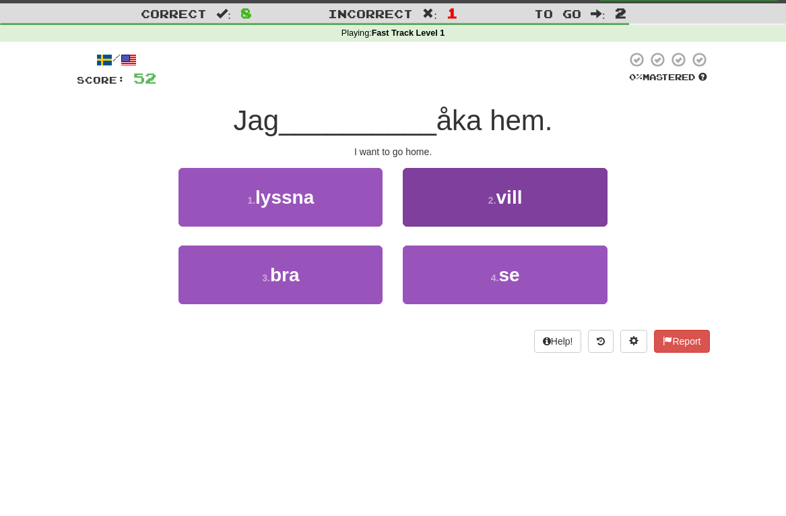
click at [483, 202] on button "2 . vill" at bounding box center [505, 197] width 204 height 59
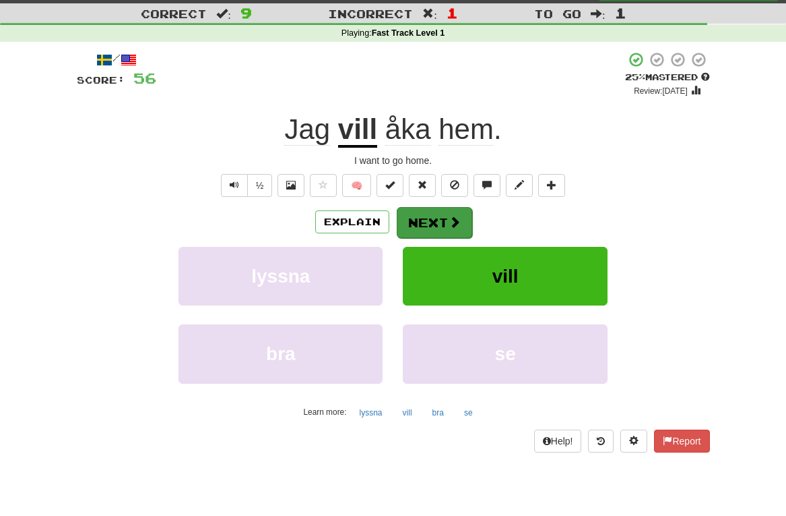
click at [431, 226] on button "Next" at bounding box center [434, 222] width 75 height 31
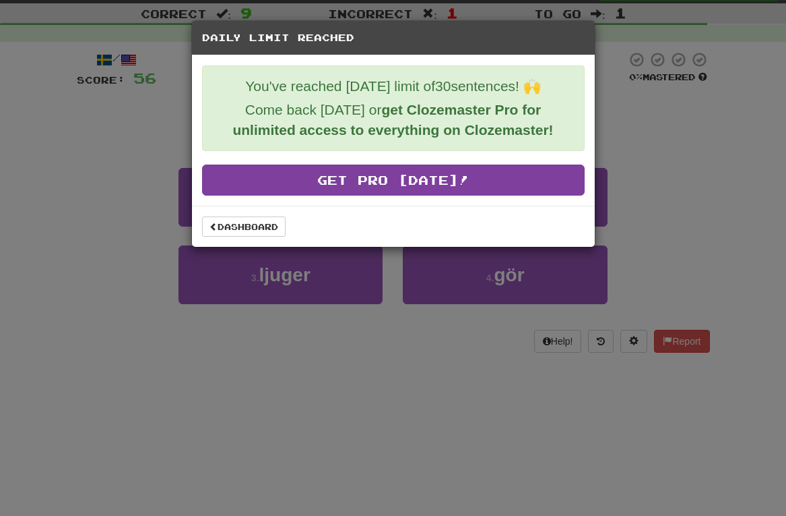
click at [384, 185] on link "Get Pro Today!" at bounding box center [393, 179] width 383 height 31
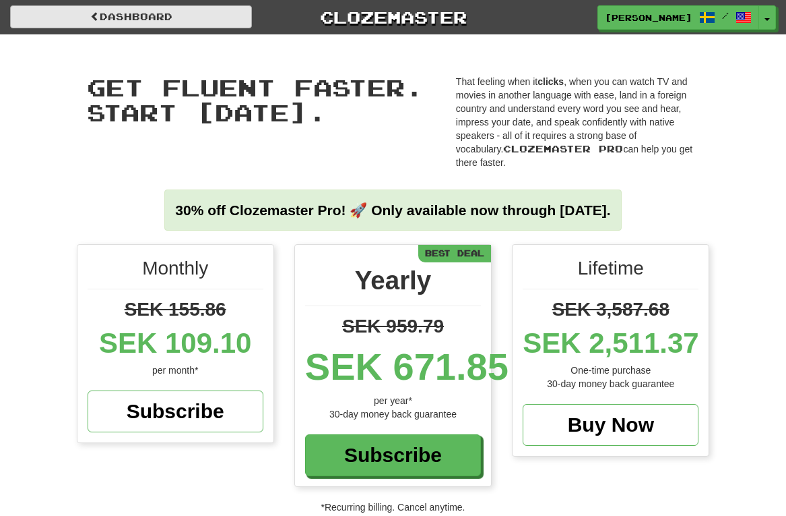
click at [114, 17] on link "Dashboard" at bounding box center [131, 16] width 242 height 23
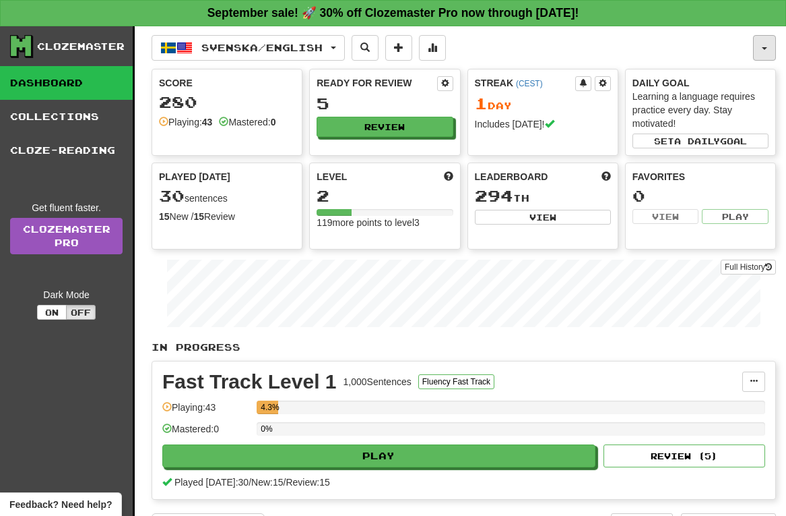
click at [763, 49] on span "button" at bounding box center [764, 48] width 5 height 3
